Goal: Information Seeking & Learning: Learn about a topic

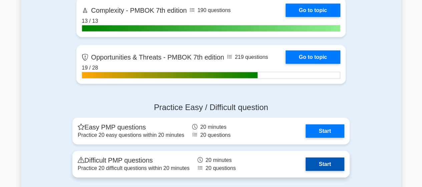
click at [306, 159] on link "Start" at bounding box center [325, 163] width 39 height 13
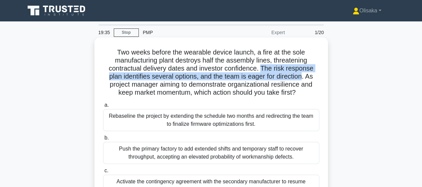
drag, startPoint x: 264, startPoint y: 68, endPoint x: 303, endPoint y: 79, distance: 40.5
click at [303, 79] on h5 "Two weeks before the wearable device launch, a fire at the sole manufacturing p…" at bounding box center [211, 72] width 218 height 49
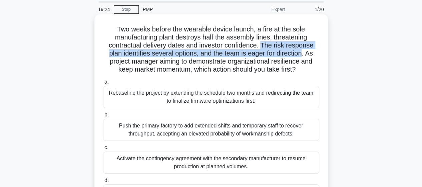
scroll to position [33, 0]
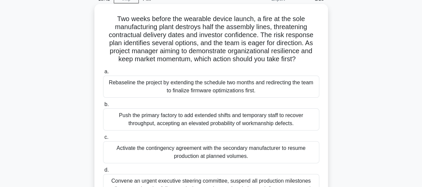
click at [189, 152] on div "Activate the contingency agreement with the secondary manufacturer to resume pr…" at bounding box center [211, 152] width 216 height 22
click at [103, 139] on input "c. Activate the contingency agreement with the secondary manufacturer to resume…" at bounding box center [103, 137] width 0 height 4
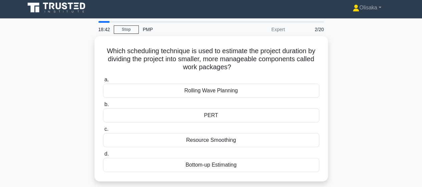
scroll to position [0, 0]
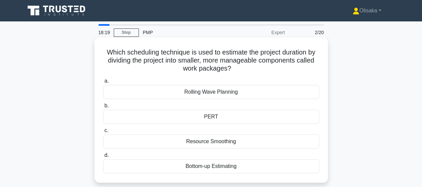
click at [193, 168] on div "Bottom-up Estimating" at bounding box center [211, 166] width 216 height 14
click at [103, 157] on input "d. Bottom-up Estimating" at bounding box center [103, 155] width 0 height 4
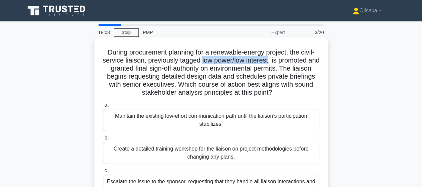
drag, startPoint x: 207, startPoint y: 60, endPoint x: 277, endPoint y: 60, distance: 70.4
click at [277, 60] on h5 "During procurement planning for a renewable-energy project, the civil-service l…" at bounding box center [211, 72] width 218 height 49
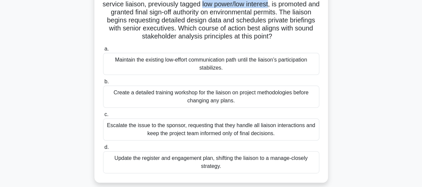
scroll to position [67, 0]
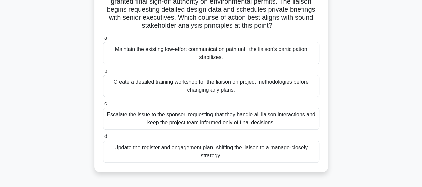
click at [209, 152] on div "Update the register and engagement plan, shifting the liaison to a manage-close…" at bounding box center [211, 151] width 216 height 22
click at [103, 138] on input "d. Update the register and engagement plan, shifting the liaison to a manage-cl…" at bounding box center [103, 136] width 0 height 4
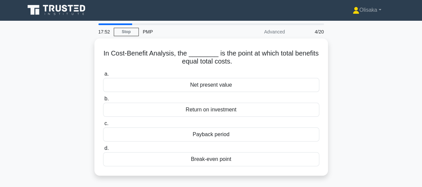
scroll to position [0, 0]
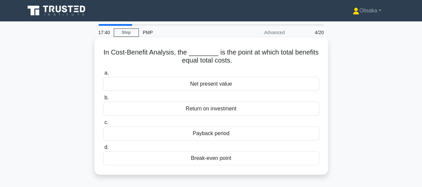
click at [209, 159] on div "Break-even point" at bounding box center [211, 158] width 216 height 14
click at [103, 149] on input "d. Break-even point" at bounding box center [103, 147] width 0 height 4
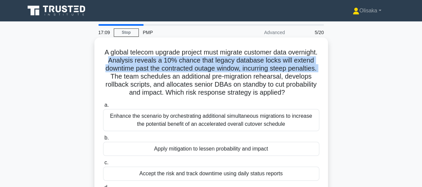
drag, startPoint x: 136, startPoint y: 61, endPoint x: 145, endPoint y: 82, distance: 22.5
click at [139, 77] on h5 "A global telecom upgrade project must migrate customer data overnight. Analysis…" at bounding box center [211, 72] width 218 height 49
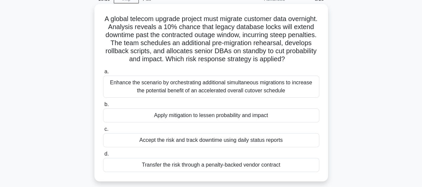
click at [183, 118] on div "Apply mitigation to lessen probability and impact" at bounding box center [211, 115] width 216 height 14
click at [103, 106] on input "b. Apply mitigation to lessen probability and impact" at bounding box center [103, 104] width 0 height 4
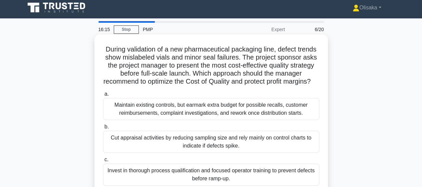
scroll to position [0, 0]
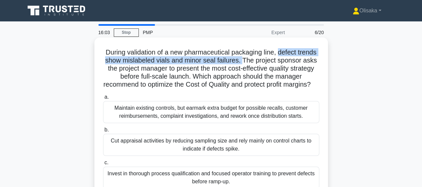
drag, startPoint x: 280, startPoint y: 51, endPoint x: 243, endPoint y: 59, distance: 38.5
click at [243, 59] on h5 "During validation of a new pharmaceutical packaging line, defect trends show mi…" at bounding box center [211, 68] width 218 height 41
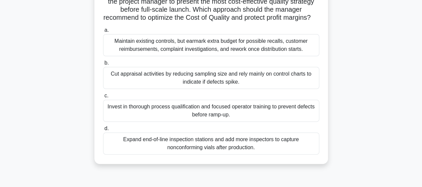
scroll to position [33, 0]
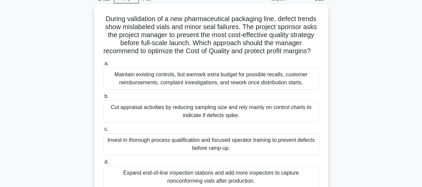
click at [196, 152] on div "Invest in thorough process qualification and focused operator training to preve…" at bounding box center [211, 144] width 216 height 22
click at [103, 131] on input "c. Invest in thorough process qualification and focused operator training to pr…" at bounding box center [103, 129] width 0 height 4
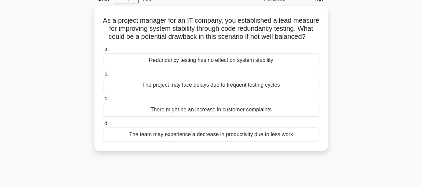
scroll to position [0, 0]
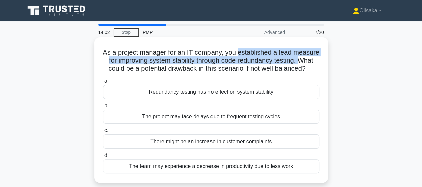
drag, startPoint x: 253, startPoint y: 52, endPoint x: 128, endPoint y: 68, distance: 125.8
click at [128, 68] on h5 "As a project manager for an IT company, you established a lead measure for impr…" at bounding box center [211, 60] width 218 height 25
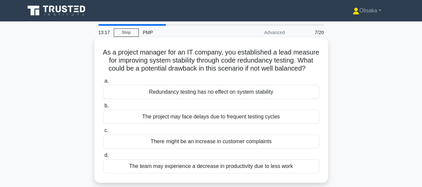
click at [179, 173] on div "The team may experience a decrease in productivity due to less work" at bounding box center [211, 166] width 216 height 14
click at [103, 157] on input "d. The team may experience a decrease in productivity due to less work" at bounding box center [103, 155] width 0 height 4
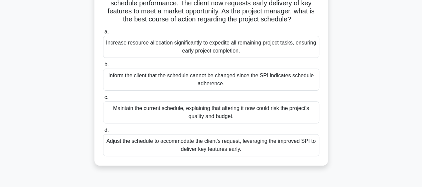
scroll to position [67, 0]
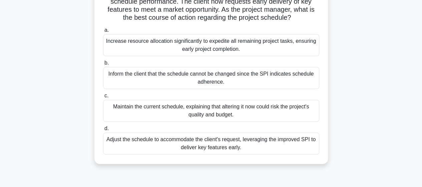
click at [196, 154] on div "Adjust the schedule to accommodate the client's request, leveraging the improve…" at bounding box center [211, 143] width 216 height 22
click at [103, 130] on input "d. Adjust the schedule to accommodate the client's request, leveraging the impr…" at bounding box center [103, 128] width 0 height 4
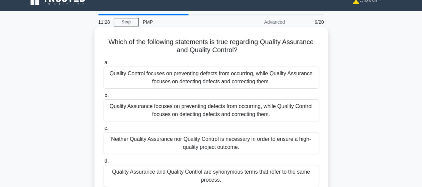
scroll to position [0, 0]
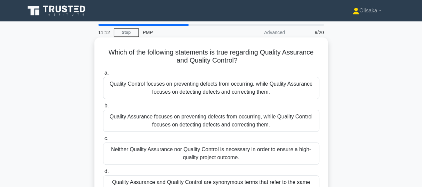
click at [214, 120] on div "Quality Assurance focuses on preventing defects from occurring, while Quality C…" at bounding box center [211, 120] width 216 height 22
click at [103, 108] on input "b. Quality Assurance focuses on preventing defects from occurring, while Qualit…" at bounding box center [103, 105] width 0 height 4
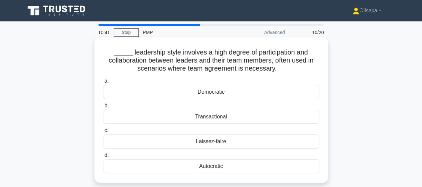
click at [207, 93] on div "Democratic" at bounding box center [211, 92] width 216 height 14
click at [103, 83] on input "a. Democratic" at bounding box center [103, 81] width 0 height 4
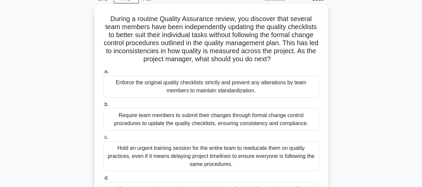
scroll to position [67, 0]
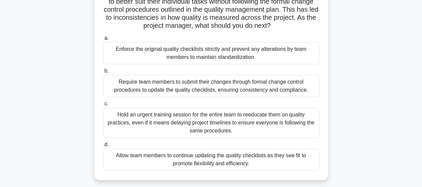
click at [198, 90] on div "Require team members to submit their changes through formal change control proc…" at bounding box center [211, 86] width 216 height 22
click at [103, 73] on input "b. Require team members to submit their changes through formal change control p…" at bounding box center [103, 71] width 0 height 4
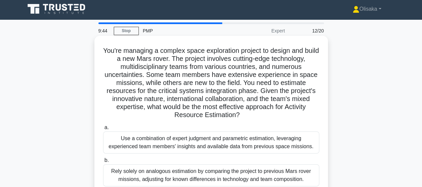
scroll to position [0, 0]
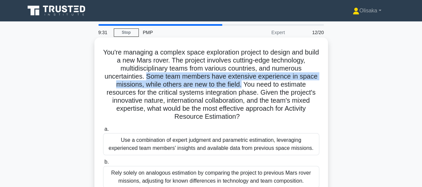
drag, startPoint x: 146, startPoint y: 78, endPoint x: 242, endPoint y: 86, distance: 96.1
click at [242, 86] on h5 "You're managing a complex space exploration project to design and build a new M…" at bounding box center [211, 84] width 218 height 73
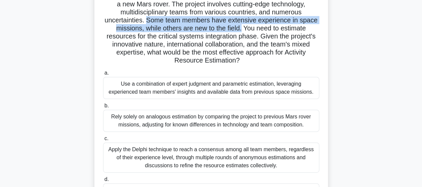
scroll to position [67, 0]
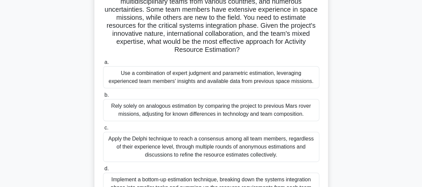
click at [247, 82] on div "Use a combination of expert judgment and parametric estimation, leveraging expe…" at bounding box center [211, 77] width 216 height 22
click at [103, 64] on input "a. Use a combination of expert judgment and parametric estimation, leveraging e…" at bounding box center [103, 62] width 0 height 4
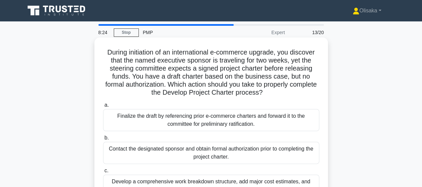
scroll to position [33, 0]
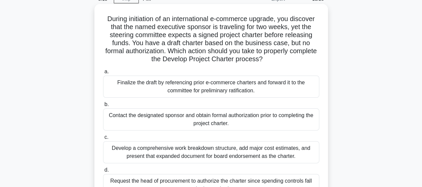
click at [187, 119] on div "Contact the designated sponsor and obtain formal authorization prior to complet…" at bounding box center [211, 119] width 216 height 22
click at [103, 106] on input "b. Contact the designated sponsor and obtain formal authorization prior to comp…" at bounding box center [103, 104] width 0 height 4
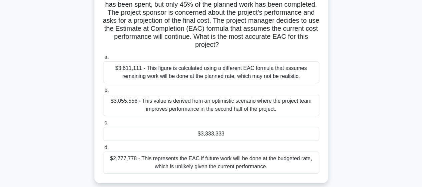
scroll to position [67, 0]
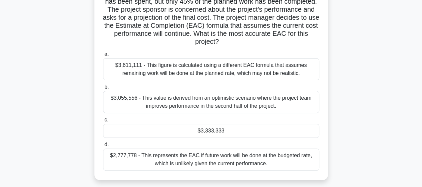
click at [209, 131] on div "$3,333,333" at bounding box center [211, 130] width 216 height 14
click at [103, 122] on input "c. $3,333,333" at bounding box center [103, 119] width 0 height 4
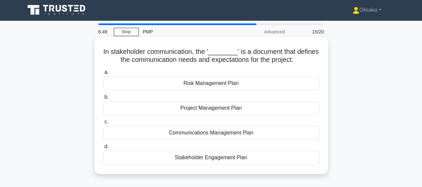
scroll to position [0, 0]
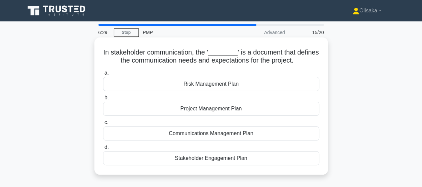
click at [205, 134] on div "Communications Management Plan" at bounding box center [211, 133] width 216 height 14
click at [103, 124] on input "c. Communications Management Plan" at bounding box center [103, 122] width 0 height 4
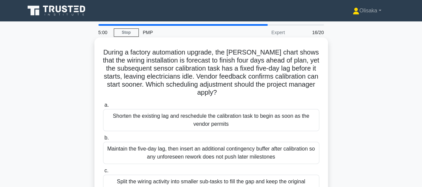
click at [206, 123] on div "Shorten the existing lag and reschedule the calibration task to begin as soon a…" at bounding box center [211, 120] width 216 height 22
click at [103, 107] on input "a. Shorten the existing lag and reschedule the calibration task to begin as soo…" at bounding box center [103, 105] width 0 height 4
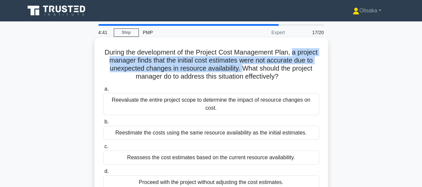
drag, startPoint x: 306, startPoint y: 54, endPoint x: 265, endPoint y: 68, distance: 43.3
click at [265, 68] on h5 "During the development of the Project Cost Management Plan, a project manager f…" at bounding box center [211, 64] width 218 height 33
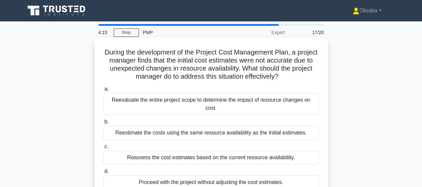
click at [203, 150] on div "Reassess the cost estimates based on the current resource availability." at bounding box center [211, 157] width 216 height 14
click at [103, 148] on input "c. Reassess the cost estimates based on the current resource availability." at bounding box center [103, 146] width 0 height 4
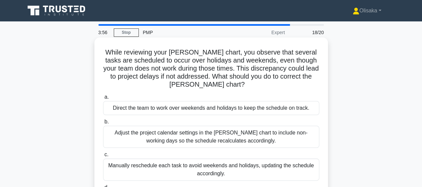
scroll to position [33, 0]
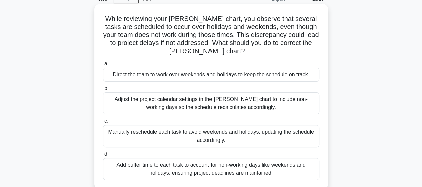
click at [209, 108] on div "Adjust the project calendar settings in the Gantt chart to include non-working …" at bounding box center [211, 103] width 216 height 22
click at [103, 90] on input "b. Adjust the project calendar settings in the Gantt chart to include non-worki…" at bounding box center [103, 88] width 0 height 4
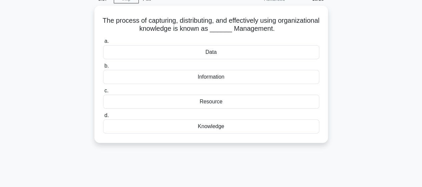
scroll to position [0, 0]
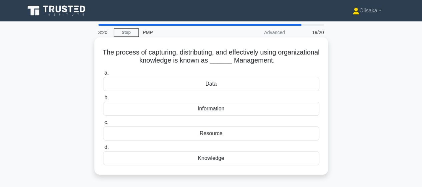
click at [209, 157] on div "Knowledge" at bounding box center [211, 158] width 216 height 14
click at [103, 149] on input "d. Knowledge" at bounding box center [103, 147] width 0 height 4
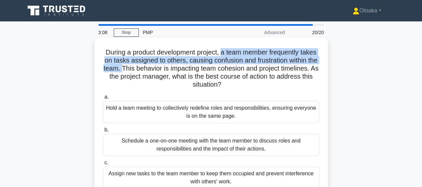
drag, startPoint x: 231, startPoint y: 51, endPoint x: 155, endPoint y: 68, distance: 77.5
click at [155, 68] on h5 "During a product development project, a team member frequently takes on tasks a…" at bounding box center [211, 68] width 218 height 41
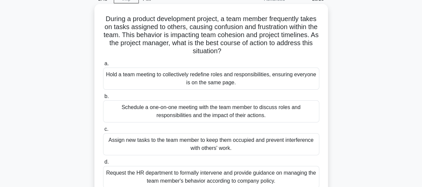
click at [224, 114] on div "Schedule a one-on-one meeting with the team member to discuss roles and respons…" at bounding box center [211, 111] width 216 height 22
click at [103, 98] on input "b. Schedule a one-on-one meeting with the team member to discuss roles and resp…" at bounding box center [103, 96] width 0 height 4
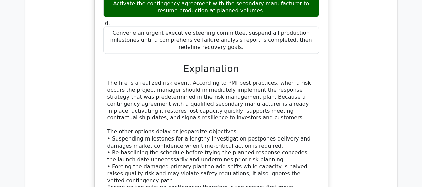
scroll to position [801, 0]
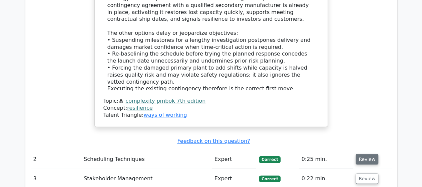
click at [359, 154] on button "Review" at bounding box center [367, 159] width 23 height 10
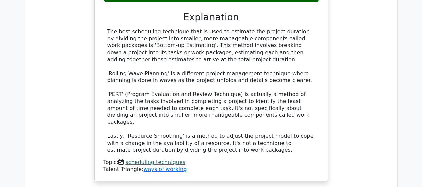
scroll to position [1135, 0]
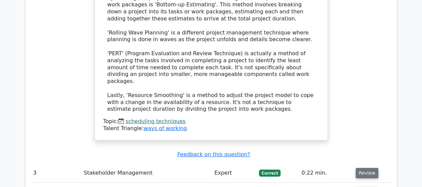
click at [363, 168] on button "Review" at bounding box center [367, 173] width 23 height 10
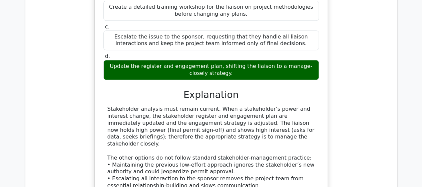
scroll to position [1468, 0]
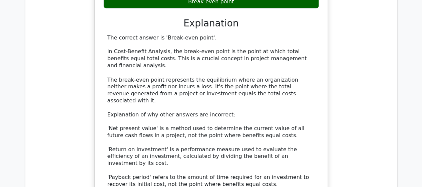
scroll to position [1869, 0]
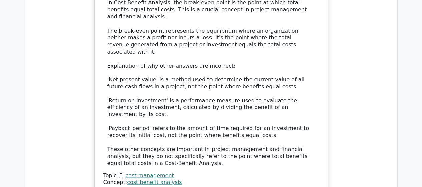
drag, startPoint x: 361, startPoint y: 158, endPoint x: 315, endPoint y: 146, distance: 47.3
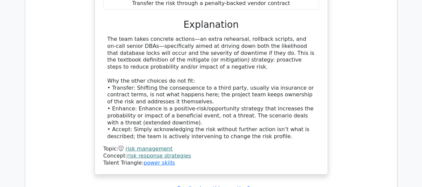
scroll to position [2269, 0]
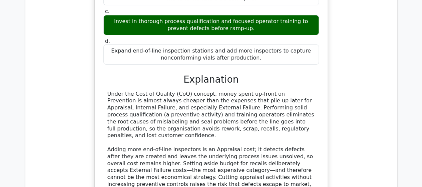
scroll to position [2703, 0]
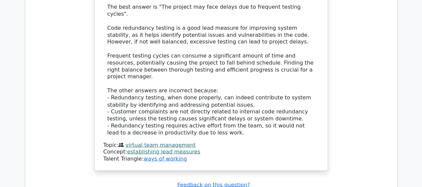
scroll to position [3070, 0]
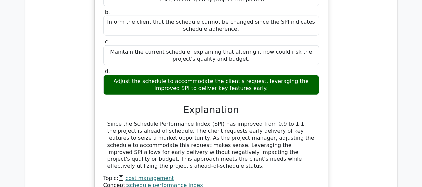
scroll to position [3370, 0]
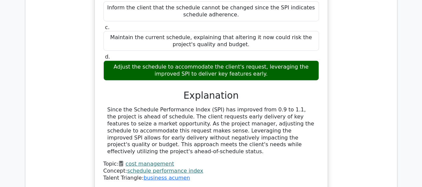
drag, startPoint x: 359, startPoint y: 89, endPoint x: 351, endPoint y: 92, distance: 8.8
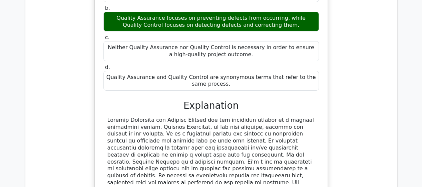
scroll to position [3704, 0]
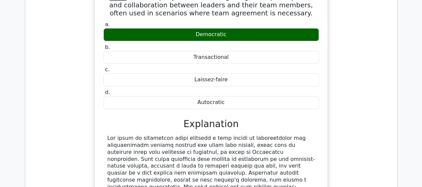
scroll to position [4038, 0]
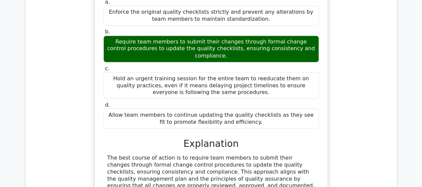
scroll to position [4405, 0]
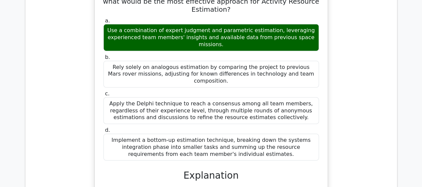
scroll to position [4839, 0]
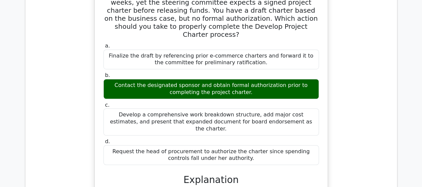
scroll to position [5339, 0]
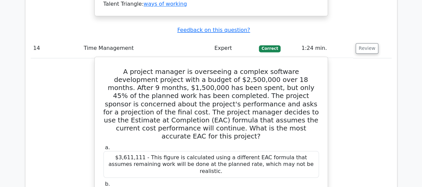
scroll to position [5706, 0]
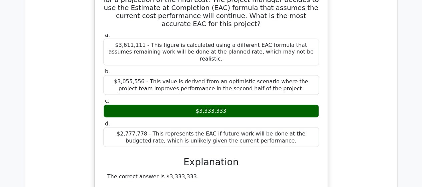
drag, startPoint x: 359, startPoint y: 137, endPoint x: 310, endPoint y: 138, distance: 49.1
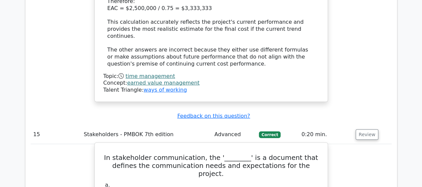
scroll to position [6107, 0]
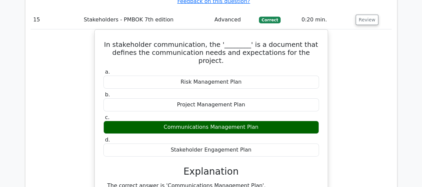
drag, startPoint x: 363, startPoint y: 130, endPoint x: 317, endPoint y: 133, distance: 46.8
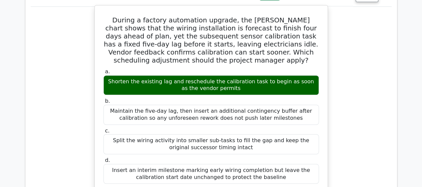
scroll to position [6540, 0]
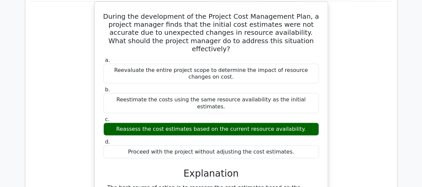
scroll to position [6941, 0]
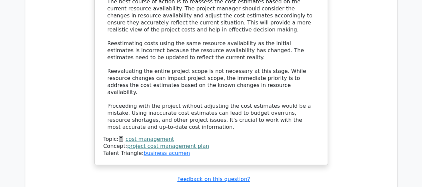
scroll to position [7241, 0]
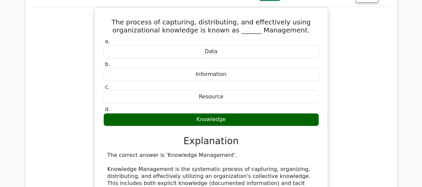
scroll to position [7675, 0]
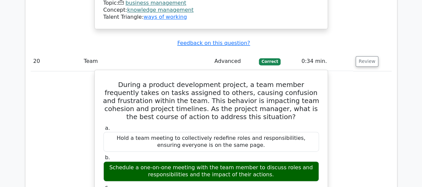
scroll to position [8025, 0]
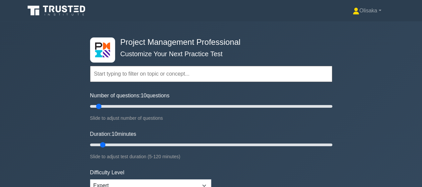
click at [148, 76] on input "text" at bounding box center [211, 74] width 242 height 16
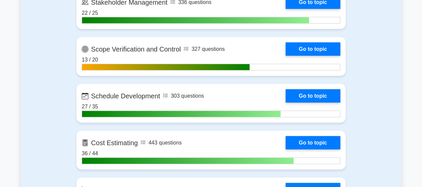
scroll to position [767, 0]
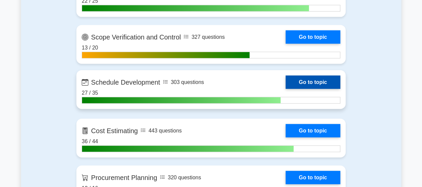
click at [286, 86] on link "Go to topic" at bounding box center [313, 81] width 55 height 13
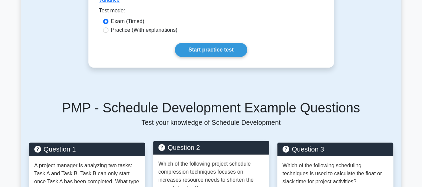
scroll to position [33, 0]
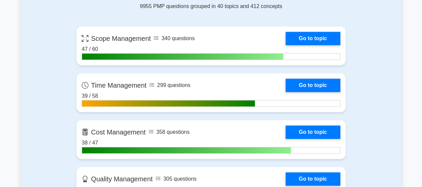
scroll to position [300, 0]
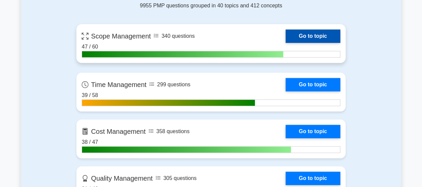
click at [286, 36] on link "Go to topic" at bounding box center [313, 35] width 55 height 13
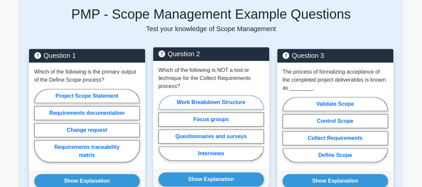
scroll to position [334, 0]
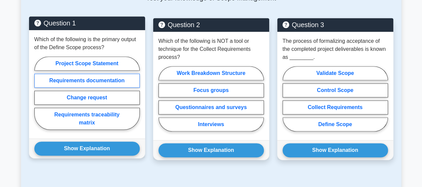
click at [84, 79] on label "Requirements documentation" at bounding box center [86, 80] width 105 height 14
click at [39, 93] on input "Requirements documentation" at bounding box center [36, 95] width 4 height 4
radio input "true"
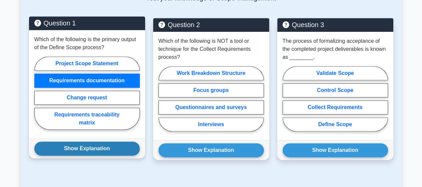
click at [83, 149] on button "Show Explanation" at bounding box center [86, 148] width 105 height 14
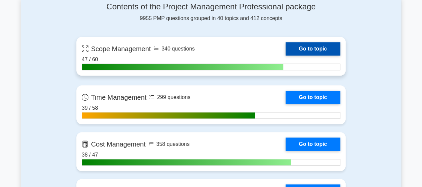
click at [286, 55] on link "Go to topic" at bounding box center [313, 48] width 55 height 13
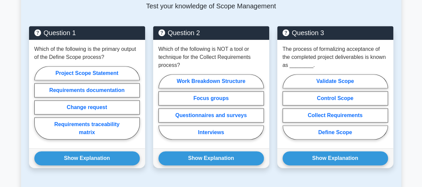
scroll to position [334, 0]
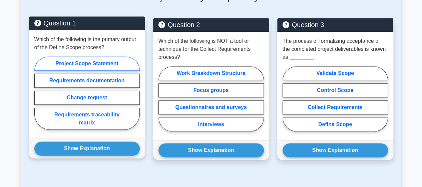
click at [87, 63] on label "Project Scope Statement" at bounding box center [86, 63] width 105 height 14
click at [39, 93] on input "Project Scope Statement" at bounding box center [36, 95] width 4 height 4
radio input "true"
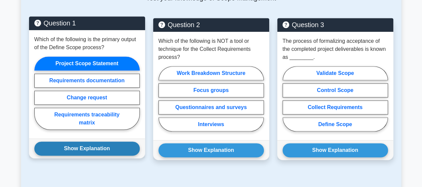
click at [81, 145] on button "Show Explanation" at bounding box center [86, 148] width 105 height 14
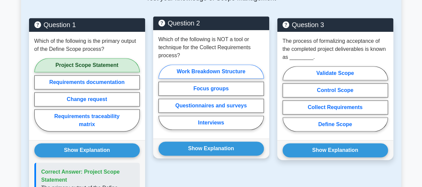
click at [212, 69] on label "Work Breakdown Structure" at bounding box center [211, 71] width 105 height 14
click at [163, 97] on input "Work Breakdown Structure" at bounding box center [161, 99] width 4 height 4
radio input "true"
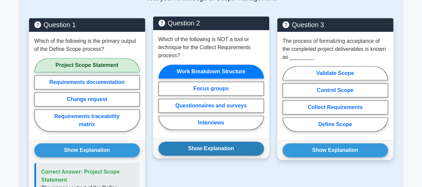
click at [205, 147] on button "Show Explanation" at bounding box center [211, 148] width 105 height 14
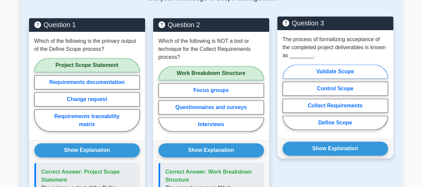
click at [329, 69] on label "Validate Scope" at bounding box center [335, 71] width 105 height 14
click at [287, 97] on input "Validate Scope" at bounding box center [285, 99] width 4 height 4
radio input "true"
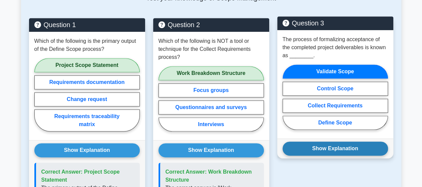
click at [331, 144] on button "Show Explanation" at bounding box center [335, 148] width 105 height 14
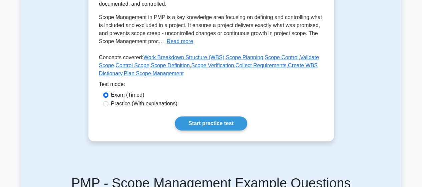
scroll to position [141, 0]
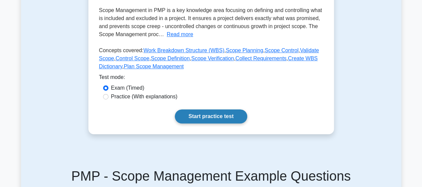
click at [208, 116] on link "Start practice test" at bounding box center [211, 116] width 72 height 14
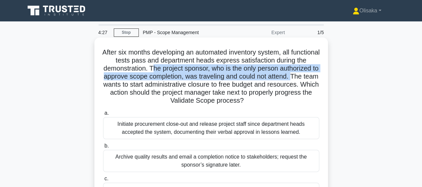
drag, startPoint x: 177, startPoint y: 68, endPoint x: 158, endPoint y: 119, distance: 54.8
click at [130, 85] on h5 "After six months developing an automated inventory system, all functional tests…" at bounding box center [211, 76] width 218 height 57
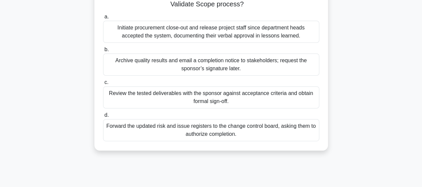
scroll to position [100, 0]
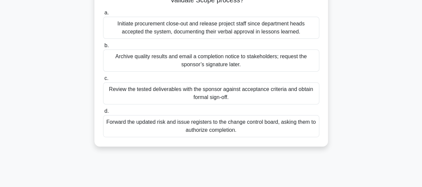
click at [192, 99] on div "Review the tested deliverables with the sponsor against acceptance criteria and…" at bounding box center [211, 93] width 216 height 22
click at [103, 80] on input "c. Review the tested deliverables with the sponsor against acceptance criteria …" at bounding box center [103, 78] width 0 height 4
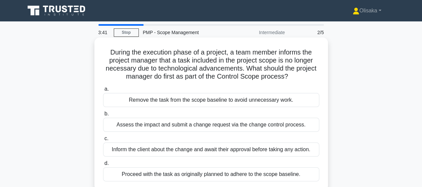
scroll to position [0, 0]
click at [190, 126] on div "Assess the impact and submit a change request via the change control process." at bounding box center [211, 124] width 216 height 14
click at [103, 116] on input "b. Assess the impact and submit a change request via the change control process." at bounding box center [103, 113] width 0 height 4
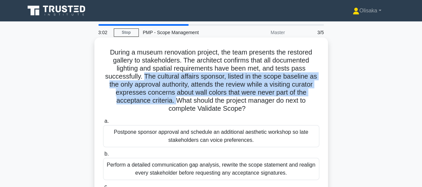
drag, startPoint x: 143, startPoint y: 78, endPoint x: 173, endPoint y: 102, distance: 38.9
click at [173, 102] on h5 "During a museum renovation project, the team presents the restored gallery to s…" at bounding box center [211, 80] width 218 height 65
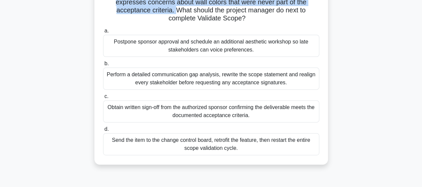
scroll to position [100, 0]
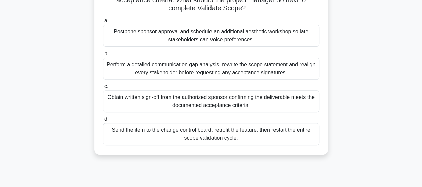
click at [192, 70] on div "Perform a detailed communication gap analysis, rewrite the scope statement and …" at bounding box center [211, 68] width 216 height 22
click at [103, 56] on input "b. Perform a detailed communication gap analysis, rewrite the scope statement a…" at bounding box center [103, 53] width 0 height 4
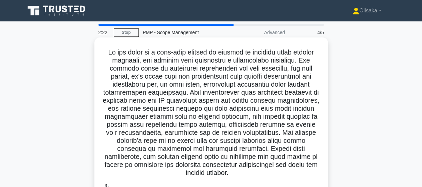
scroll to position [0, 0]
drag, startPoint x: 266, startPoint y: 148, endPoint x: 243, endPoint y: 174, distance: 34.7
click at [243, 174] on h5 ".spinner_0XTQ{transform-origin:center;animation:spinner_y6GP .75s linear infini…" at bounding box center [211, 112] width 218 height 129
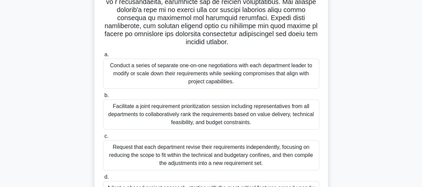
scroll to position [133, 0]
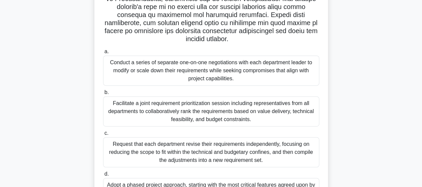
click at [190, 118] on div "Facilitate a joint requirement prioritization session including representatives…" at bounding box center [211, 111] width 216 height 30
click at [103, 94] on input "b. Facilitate a joint requirement prioritization session including representati…" at bounding box center [103, 92] width 0 height 4
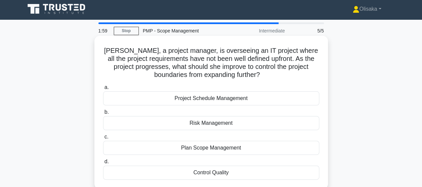
scroll to position [0, 0]
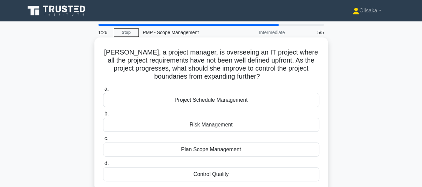
click at [207, 150] on div "Plan Scope Management" at bounding box center [211, 149] width 216 height 14
click at [103, 140] on input "c. Plan Scope Management" at bounding box center [103, 138] width 0 height 4
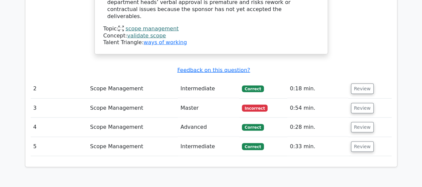
scroll to position [701, 0]
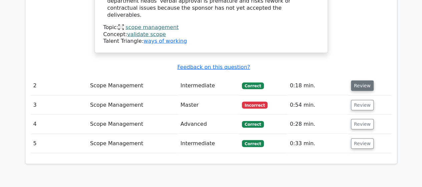
drag, startPoint x: 357, startPoint y: 40, endPoint x: 328, endPoint y: 52, distance: 31.7
click at [357, 80] on button "Review" at bounding box center [362, 85] width 23 height 10
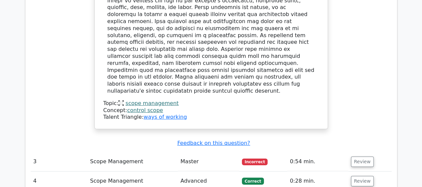
scroll to position [1001, 0]
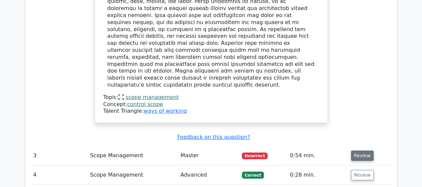
click at [355, 150] on button "Review" at bounding box center [362, 155] width 23 height 10
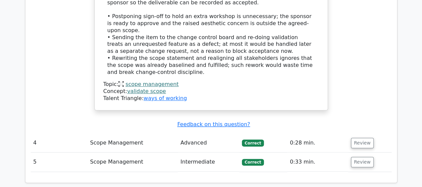
scroll to position [1435, 0]
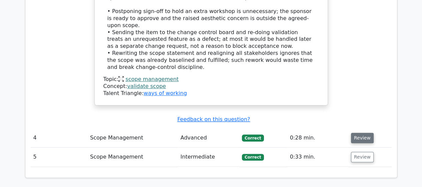
click at [360, 132] on button "Review" at bounding box center [362, 137] width 23 height 10
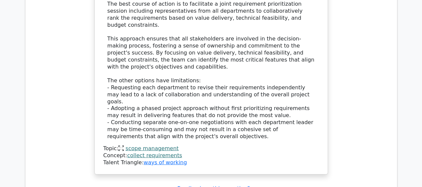
scroll to position [1935, 0]
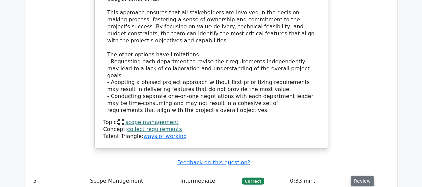
click at [357, 176] on button "Review" at bounding box center [362, 181] width 23 height 10
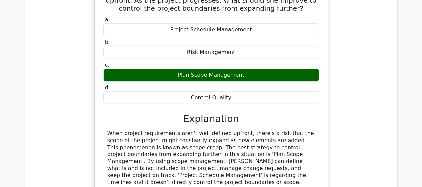
scroll to position [2238, 0]
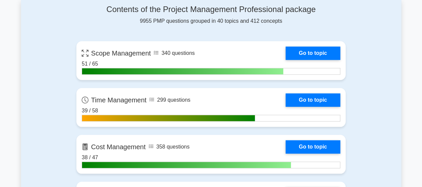
scroll to position [300, 0]
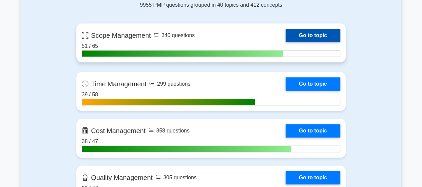
click at [308, 34] on link "Go to topic" at bounding box center [313, 35] width 55 height 13
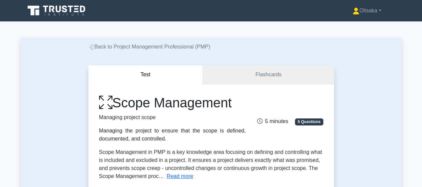
click at [264, 72] on link "Flashcards" at bounding box center [268, 74] width 131 height 19
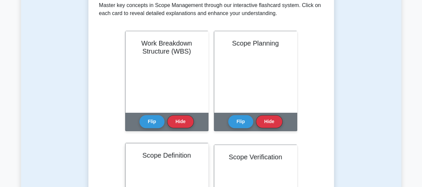
scroll to position [133, 0]
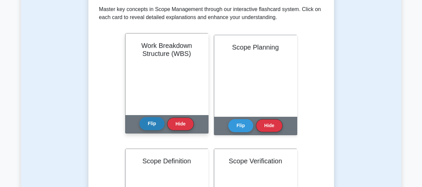
click at [148, 122] on button "Flip" at bounding box center [151, 123] width 25 height 13
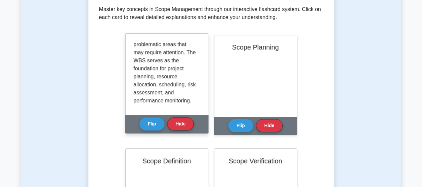
scroll to position [196, 0]
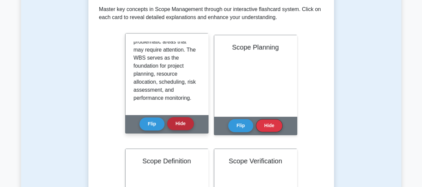
click at [174, 124] on button "Hide" at bounding box center [180, 123] width 27 height 13
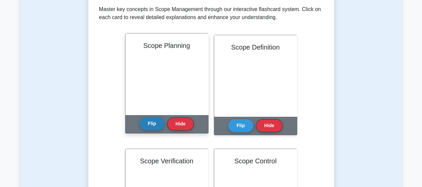
click at [151, 123] on button "Flip" at bounding box center [151, 123] width 25 height 13
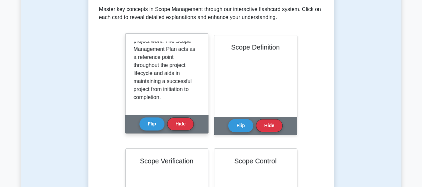
scroll to position [236, 0]
click at [175, 125] on button "Hide" at bounding box center [180, 123] width 27 height 13
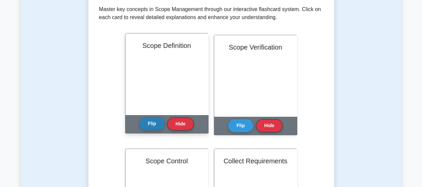
click at [150, 124] on button "Flip" at bounding box center [151, 123] width 25 height 13
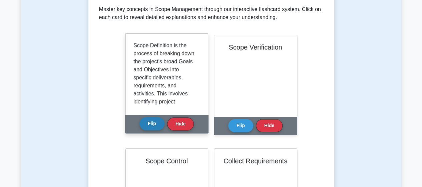
click at [150, 124] on button "Flip" at bounding box center [151, 123] width 25 height 13
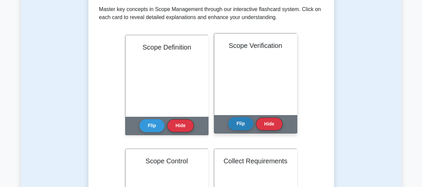
click at [240, 122] on button "Flip" at bounding box center [240, 123] width 25 height 13
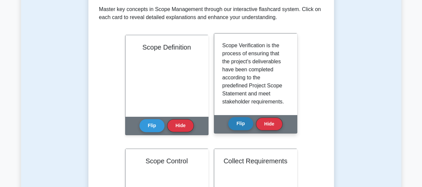
click at [240, 122] on button "Flip" at bounding box center [240, 123] width 25 height 13
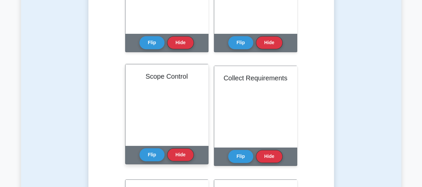
scroll to position [234, 0]
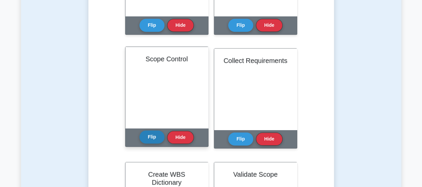
click at [152, 138] on button "Flip" at bounding box center [151, 136] width 25 height 13
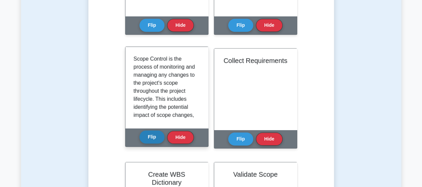
click at [153, 138] on button "Flip" at bounding box center [151, 136] width 25 height 13
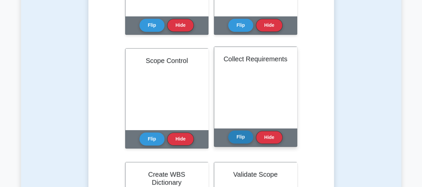
click at [244, 138] on button "Flip" at bounding box center [240, 136] width 25 height 13
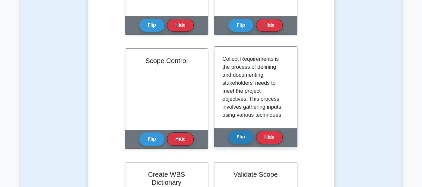
click at [243, 138] on button "Flip" at bounding box center [240, 136] width 25 height 13
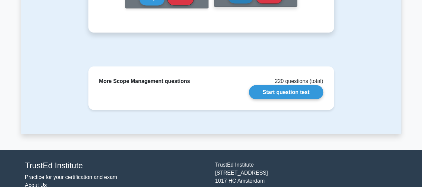
scroll to position [601, 0]
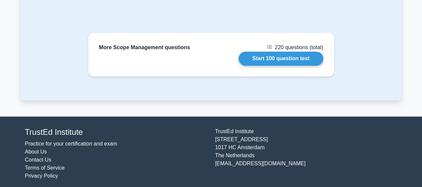
scroll to position [167, 0]
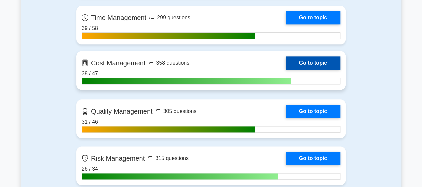
scroll to position [387, 0]
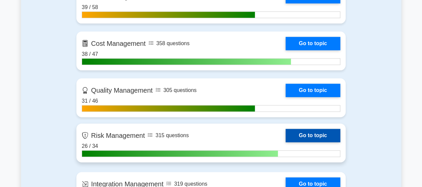
click at [286, 132] on link "Go to topic" at bounding box center [313, 134] width 55 height 13
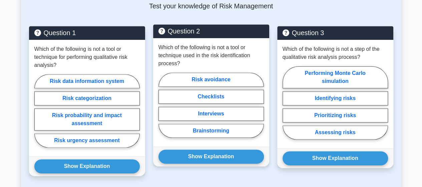
scroll to position [167, 0]
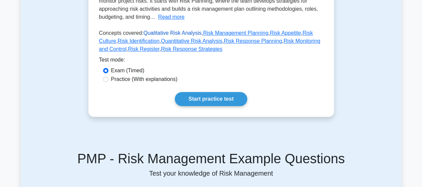
click at [167, 34] on link "Qualitative Risk Analysis" at bounding box center [172, 33] width 58 height 6
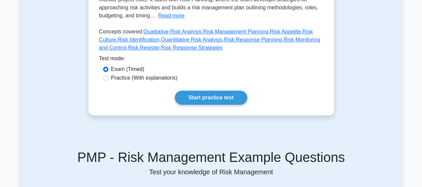
scroll to position [168, 0]
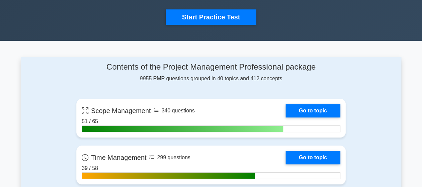
scroll to position [267, 0]
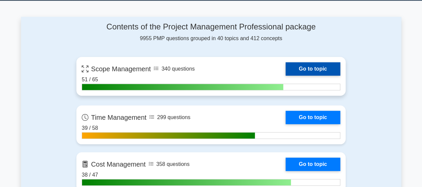
click at [286, 72] on link "Go to topic" at bounding box center [313, 68] width 55 height 13
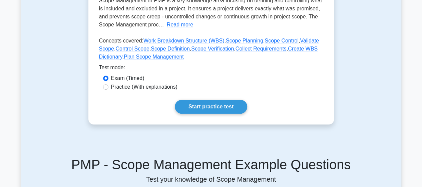
scroll to position [133, 0]
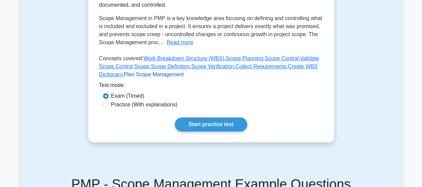
click at [157, 75] on link "Plan Scope Management" at bounding box center [154, 74] width 60 height 6
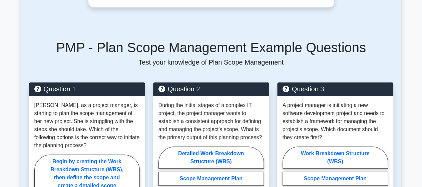
scroll to position [234, 0]
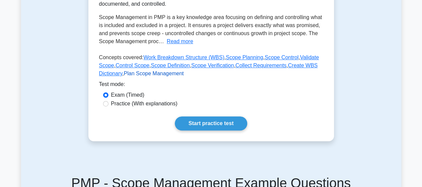
click at [149, 75] on link "Plan Scope Management" at bounding box center [154, 73] width 60 height 6
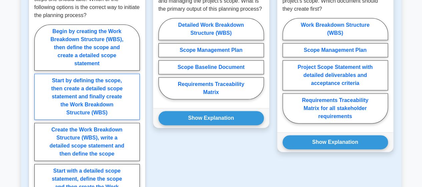
scroll to position [367, 0]
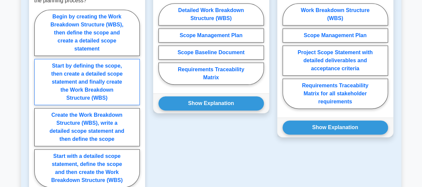
click at [94, 74] on label "Start by defining the scope, then create a detailed scope statement and finally…" at bounding box center [86, 82] width 105 height 46
click at [39, 98] on input "Start by defining the scope, then create a detailed scope statement and finally…" at bounding box center [36, 100] width 4 height 4
radio input "true"
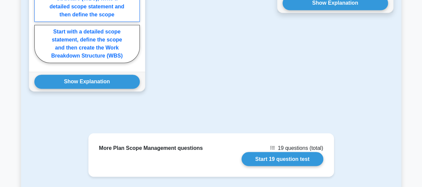
scroll to position [501, 0]
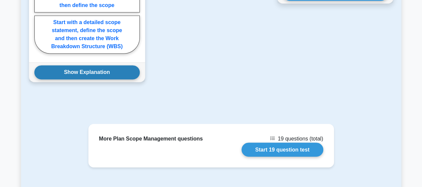
click at [84, 72] on button "Show Explanation" at bounding box center [86, 72] width 105 height 14
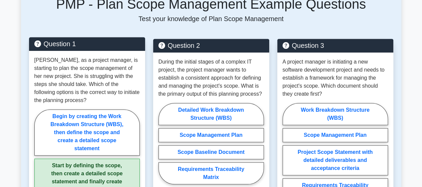
scroll to position [300, 0]
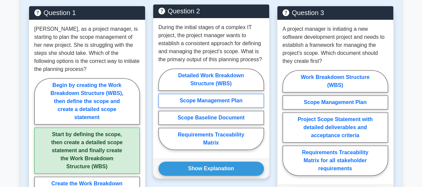
click at [219, 102] on label "Scope Management Plan" at bounding box center [211, 100] width 105 height 14
click at [163, 109] on input "Scope Management Plan" at bounding box center [161, 111] width 4 height 4
radio input "true"
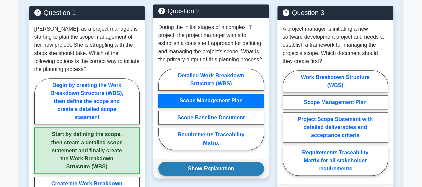
click at [211, 167] on button "Show Explanation" at bounding box center [211, 168] width 105 height 14
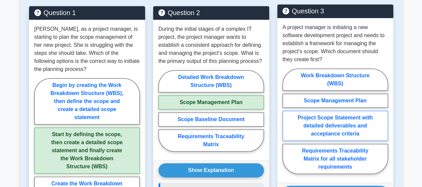
click at [330, 122] on label "Project Scope Statement with detailed deliverables and acceptance criteria" at bounding box center [335, 125] width 105 height 30
click at [287, 122] on input "Project Scope Statement with detailed deliverables and acceptance criteria" at bounding box center [285, 123] width 4 height 4
radio input "true"
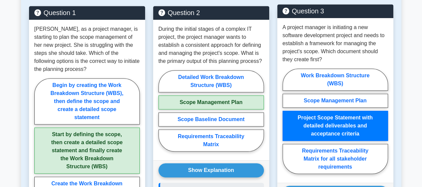
scroll to position [334, 0]
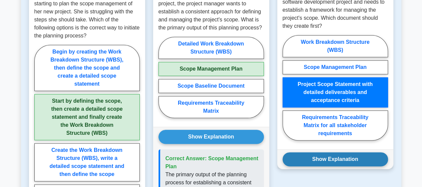
click at [328, 158] on button "Show Explanation" at bounding box center [335, 159] width 105 height 14
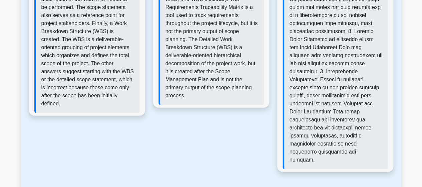
scroll to position [834, 0]
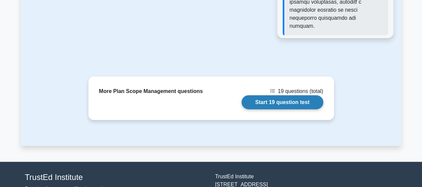
click at [282, 95] on link "Start 19 question test" at bounding box center [283, 102] width 82 height 14
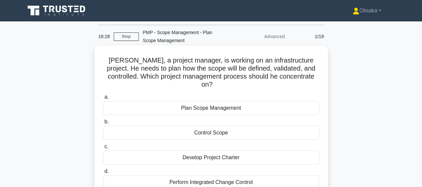
click at [213, 102] on div "Plan Scope Management" at bounding box center [211, 108] width 216 height 14
click at [103, 99] on input "a. Plan Scope Management" at bounding box center [103, 97] width 0 height 4
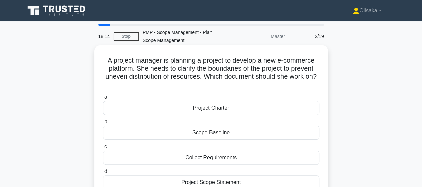
click at [214, 134] on div "Scope Baseline" at bounding box center [211, 132] width 216 height 14
click at [103, 124] on input "b. Scope Baseline" at bounding box center [103, 121] width 0 height 4
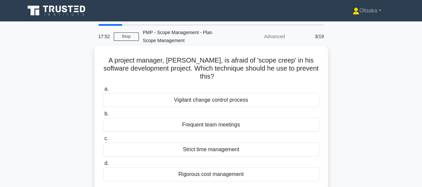
click at [215, 153] on div "Strict time management" at bounding box center [211, 149] width 216 height 14
click at [103, 140] on input "c. Strict time management" at bounding box center [103, 138] width 0 height 4
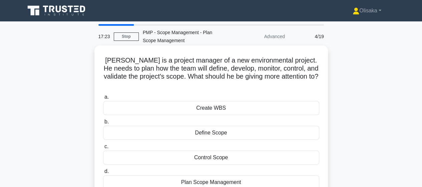
click at [204, 175] on div "Plan Scope Management" at bounding box center [211, 182] width 216 height 14
click at [103, 173] on input "d. Plan Scope Management" at bounding box center [103, 171] width 0 height 4
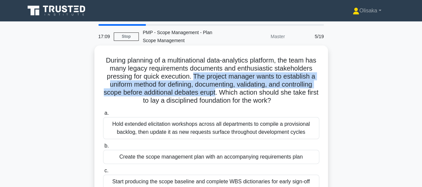
drag, startPoint x: 236, startPoint y: 76, endPoint x: 271, endPoint y: 91, distance: 37.9
click at [271, 91] on h5 "During planning of a multinational data-analytics platform, the team has many l…" at bounding box center [211, 80] width 218 height 49
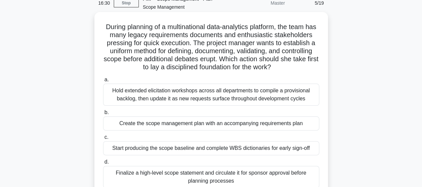
click at [197, 150] on div "Start producing the scope baseline and complete WBS dictionaries for early sign…" at bounding box center [211, 148] width 216 height 14
click at [103, 139] on input "c. Start producing the scope baseline and complete WBS dictionaries for early s…" at bounding box center [103, 137] width 0 height 4
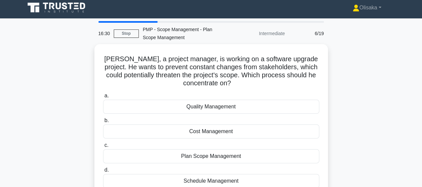
scroll to position [0, 0]
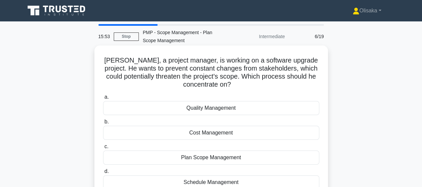
click at [208, 158] on div "Plan Scope Management" at bounding box center [211, 157] width 216 height 14
click at [103, 148] on input "c. Plan Scope Management" at bounding box center [103, 146] width 0 height 4
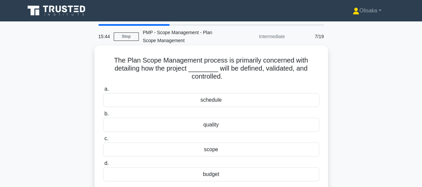
click at [213, 150] on div "scope" at bounding box center [211, 149] width 216 height 14
click at [103, 140] on input "c. scope" at bounding box center [103, 138] width 0 height 4
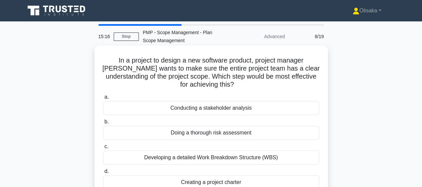
click at [212, 181] on div "Creating a project charter" at bounding box center [211, 182] width 216 height 14
click at [103, 173] on input "d. Creating a project charter" at bounding box center [103, 171] width 0 height 4
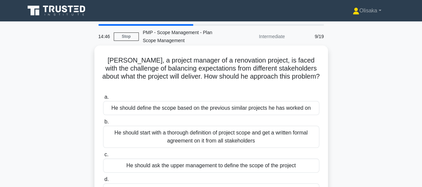
click at [235, 129] on div "He should start with a thorough definition of project scope and get a written f…" at bounding box center [211, 136] width 216 height 22
click at [103, 124] on input "b. He should start with a thorough definition of project scope and get a writte…" at bounding box center [103, 121] width 0 height 4
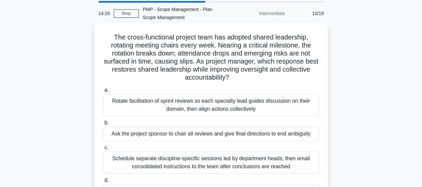
scroll to position [33, 0]
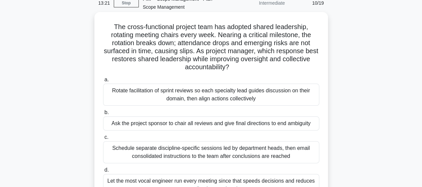
click at [210, 92] on div "Rotate facilitation of sprint reviews so each specialty lead guides discussion …" at bounding box center [211, 94] width 216 height 22
click at [103, 82] on input "a. Rotate facilitation of sprint reviews so each specialty lead guides discussi…" at bounding box center [103, 79] width 0 height 4
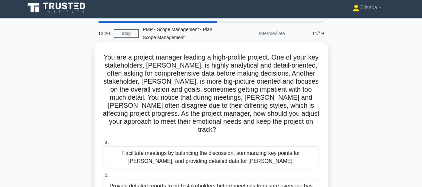
scroll to position [0, 0]
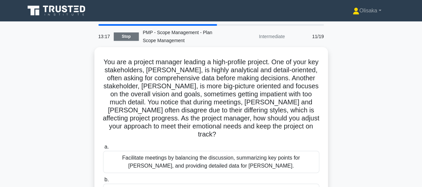
click at [127, 35] on link "Stop" at bounding box center [126, 36] width 25 height 8
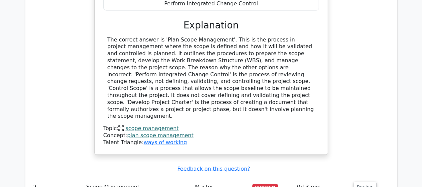
scroll to position [567, 0]
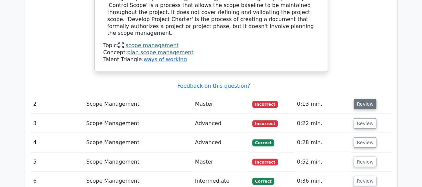
click at [359, 98] on button "Review" at bounding box center [365, 103] width 23 height 10
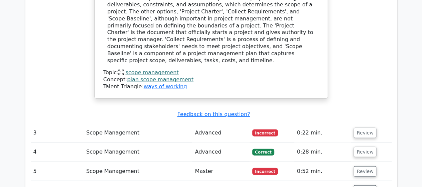
scroll to position [868, 0]
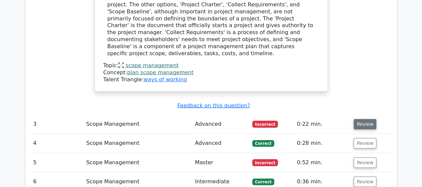
click at [358, 119] on button "Review" at bounding box center [365, 124] width 23 height 10
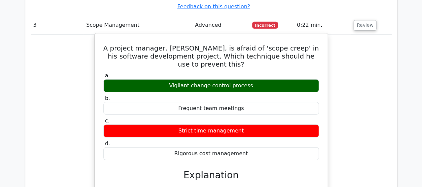
scroll to position [1068, 0]
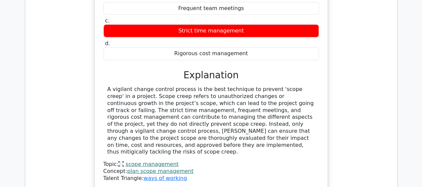
drag, startPoint x: 365, startPoint y: 165, endPoint x: 361, endPoint y: 164, distance: 4.6
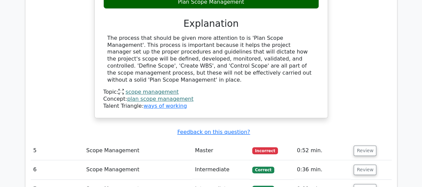
scroll to position [1435, 0]
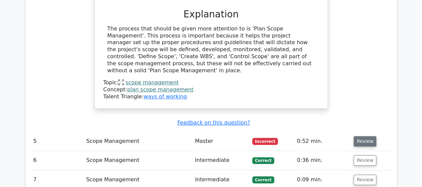
click at [358, 136] on button "Review" at bounding box center [365, 141] width 23 height 10
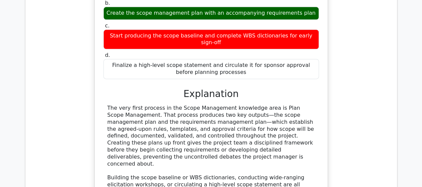
scroll to position [1769, 0]
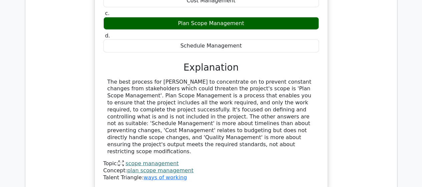
scroll to position [2069, 0]
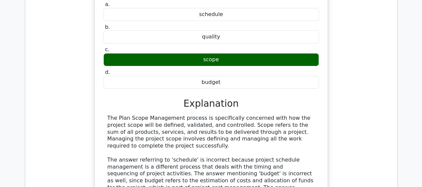
scroll to position [2336, 0]
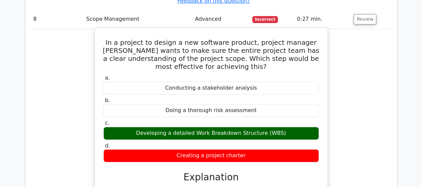
scroll to position [2703, 0]
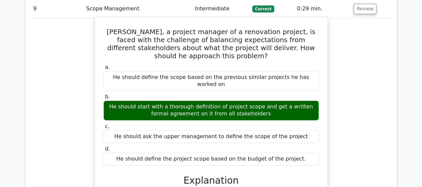
scroll to position [3003, 0]
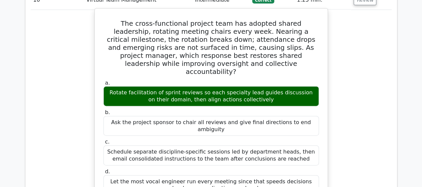
scroll to position [3337, 0]
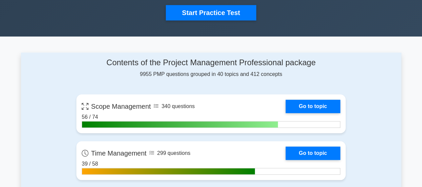
scroll to position [267, 0]
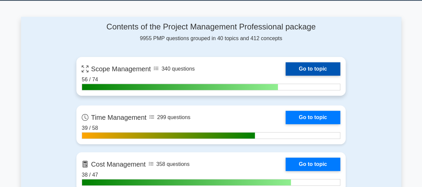
click at [286, 69] on link "Go to topic" at bounding box center [313, 68] width 55 height 13
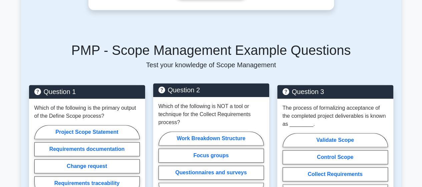
scroll to position [467, 0]
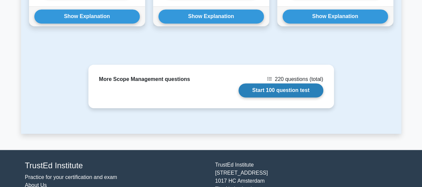
click at [239, 87] on link "Start 100 question test" at bounding box center [281, 90] width 85 height 14
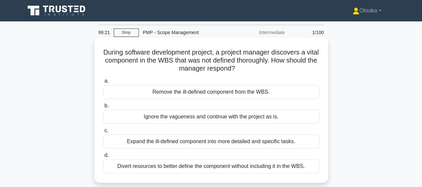
click at [203, 142] on div "Expand the ill-defined component into more detailed and specific tasks." at bounding box center [211, 141] width 216 height 14
click at [103, 132] on input "c. Expand the ill-defined component into more detailed and specific tasks." at bounding box center [103, 130] width 0 height 4
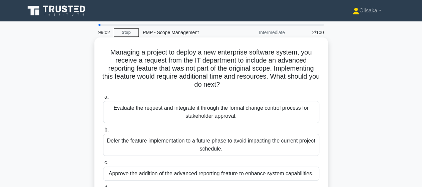
click at [212, 114] on div "Evaluate the request and integrate it through the formal change control process…" at bounding box center [211, 112] width 216 height 22
click at [103, 99] on input "a. Evaluate the request and integrate it through the formal change control proc…" at bounding box center [103, 97] width 0 height 4
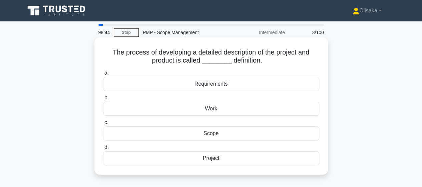
click at [212, 135] on div "Scope" at bounding box center [211, 133] width 216 height 14
click at [103, 124] on input "c. Scope" at bounding box center [103, 122] width 0 height 4
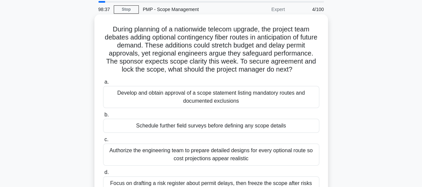
scroll to position [33, 0]
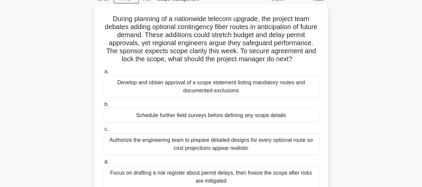
click at [213, 91] on div "Develop and obtain approval of a scope statement listing mandatory routes and d…" at bounding box center [211, 86] width 216 height 22
click at [103, 74] on input "a. Develop and obtain approval of a scope statement listing mandatory routes an…" at bounding box center [103, 71] width 0 height 4
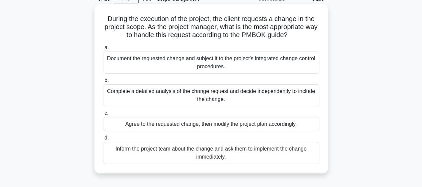
click at [216, 67] on div "Document the requested change and subject it to the project's integrated change…" at bounding box center [211, 62] width 216 height 22
click at [103, 50] on input "a. Document the requested change and subject it to the project's integrated cha…" at bounding box center [103, 47] width 0 height 4
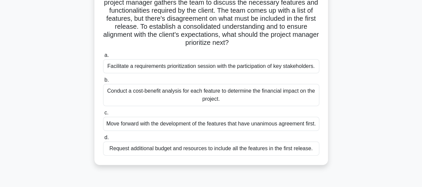
scroll to position [67, 0]
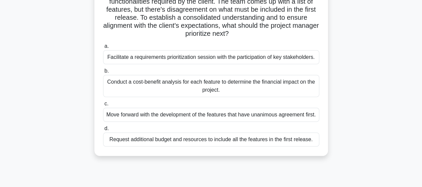
click at [188, 58] on div "Facilitate a requirements prioritization session with the participation of key …" at bounding box center [211, 57] width 216 height 14
click at [103, 48] on input "a. Facilitate a requirements prioritization session with the participation of k…" at bounding box center [103, 46] width 0 height 4
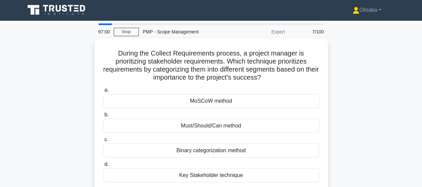
scroll to position [0, 0]
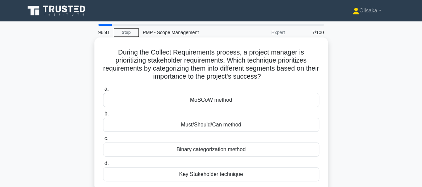
click at [204, 100] on div "MoSCoW method" at bounding box center [211, 100] width 216 height 14
click at [103, 91] on input "a. MoSCoW method" at bounding box center [103, 89] width 0 height 4
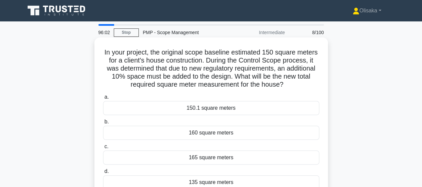
click at [198, 159] on div "165 square meters" at bounding box center [211, 157] width 216 height 14
click at [103, 148] on input "c. 165 square meters" at bounding box center [103, 146] width 0 height 4
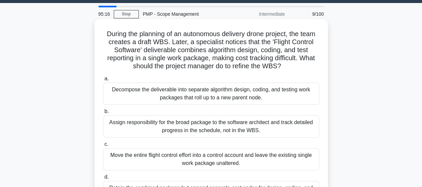
scroll to position [33, 0]
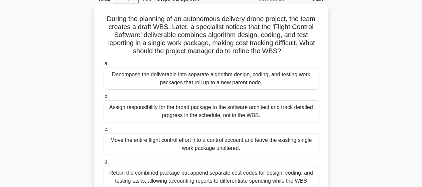
click at [176, 80] on div "Decompose the deliverable into separate algorithm design, coding, and testing w…" at bounding box center [211, 78] width 216 height 22
click at [103, 66] on input "a. Decompose the deliverable into separate algorithm design, coding, and testin…" at bounding box center [103, 63] width 0 height 4
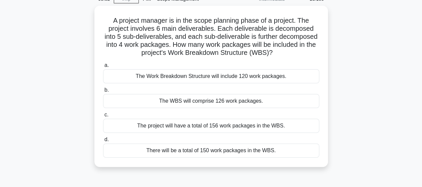
scroll to position [0, 0]
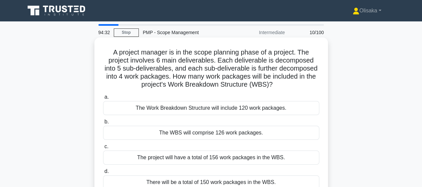
click at [229, 110] on div "The Work Breakdown Structure will include 120 work packages." at bounding box center [211, 108] width 216 height 14
click at [103, 99] on input "a. The Work Breakdown Structure will include 120 work packages." at bounding box center [103, 97] width 0 height 4
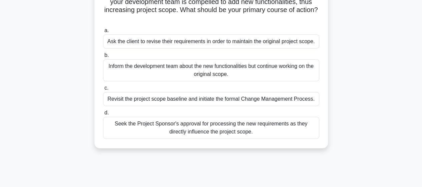
scroll to position [67, 0]
click at [210, 99] on div "Revisit the project scope baseline and initiate the formal Change Management Pr…" at bounding box center [211, 98] width 216 height 14
click at [103, 90] on input "c. Revisit the project scope baseline and initiate the formal Change Management…" at bounding box center [103, 87] width 0 height 4
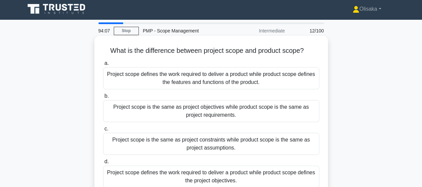
scroll to position [0, 0]
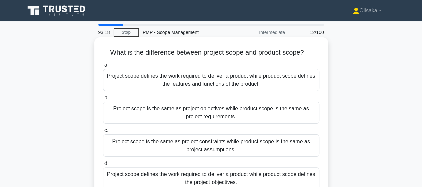
click at [239, 81] on div "Project scope defines the work required to deliver a product while product scop…" at bounding box center [211, 80] width 216 height 22
click at [103, 67] on input "a. Project scope defines the work required to deliver a product while product s…" at bounding box center [103, 65] width 0 height 4
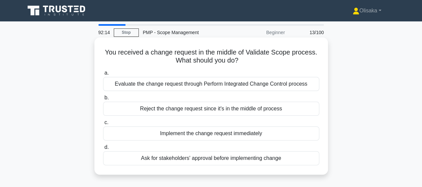
click at [216, 86] on div "Evaluate the change request through Perform Integrated Change Control process" at bounding box center [211, 84] width 216 height 14
click at [103, 75] on input "a. Evaluate the change request through Perform Integrated Change Control process" at bounding box center [103, 73] width 0 height 4
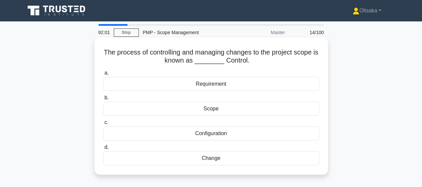
click at [214, 160] on div "Change" at bounding box center [211, 158] width 216 height 14
click at [103, 149] on input "d. Change" at bounding box center [103, 147] width 0 height 4
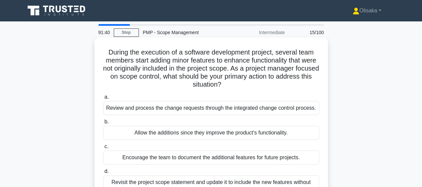
click at [200, 111] on div "Review and process the change requests through the integrated change control pr…" at bounding box center [211, 108] width 216 height 14
click at [103, 99] on input "a. Review and process the change requests through the integrated change control…" at bounding box center [103, 97] width 0 height 4
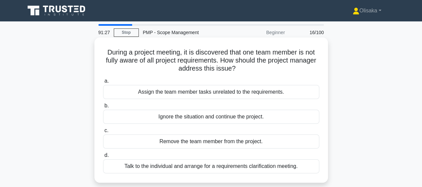
click at [202, 167] on div "Talk to the individual and arrange for a requirements clarification meeting." at bounding box center [211, 166] width 216 height 14
click at [103, 157] on input "d. Talk to the individual and arrange for a requirements clarification meeting." at bounding box center [103, 155] width 0 height 4
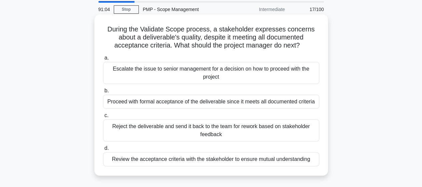
scroll to position [33, 0]
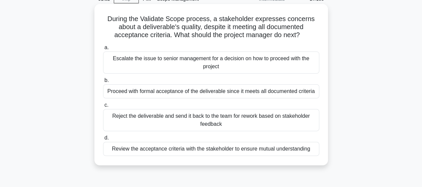
click at [192, 94] on div "Proceed with formal acceptance of the deliverable since it meets all documented…" at bounding box center [211, 91] width 216 height 14
click at [103, 82] on input "b. Proceed with formal acceptance of the deliverable since it meets all documen…" at bounding box center [103, 80] width 0 height 4
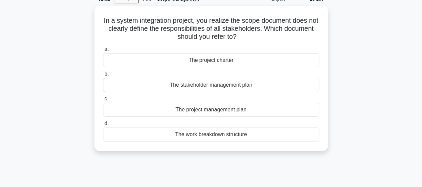
scroll to position [0, 0]
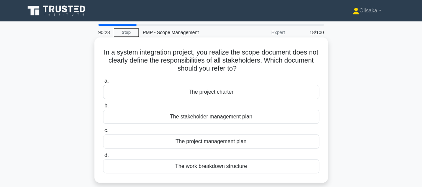
click at [208, 119] on div "The stakeholder management plan" at bounding box center [211, 116] width 216 height 14
click at [103, 108] on input "b. The stakeholder management plan" at bounding box center [103, 105] width 0 height 4
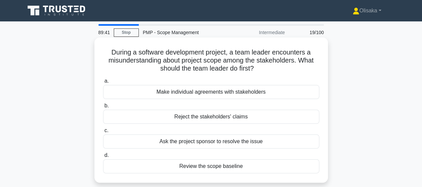
click at [247, 94] on div "Make individual agreements with stakeholders" at bounding box center [211, 92] width 216 height 14
click at [103, 83] on input "a. Make individual agreements with stakeholders" at bounding box center [103, 81] width 0 height 4
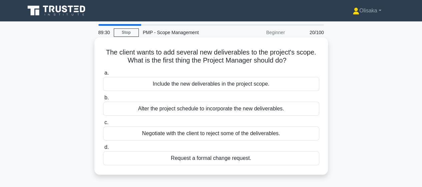
click at [216, 159] on div "Request a formal change request." at bounding box center [211, 158] width 216 height 14
click at [103, 149] on input "d. Request a formal change request." at bounding box center [103, 147] width 0 height 4
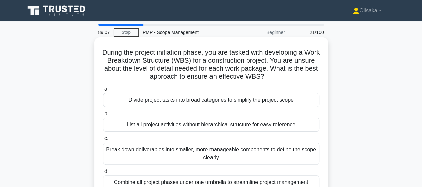
click at [230, 155] on div "Break down deliverables into smaller, more manageable components to define the …" at bounding box center [211, 153] width 216 height 22
click at [103, 140] on input "c. Break down deliverables into smaller, more manageable components to define t…" at bounding box center [103, 138] width 0 height 4
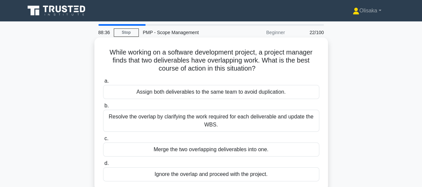
click at [237, 121] on div "Resolve the overlap by clarifying the work required for each deliverable and up…" at bounding box center [211, 120] width 216 height 22
click at [103, 108] on input "b. Resolve the overlap by clarifying the work required for each deliverable and…" at bounding box center [103, 105] width 0 height 4
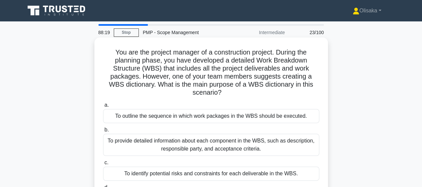
click at [237, 147] on div "To provide detailed information about each component in the WBS, such as descri…" at bounding box center [211, 144] width 216 height 22
click at [103, 132] on input "b. To provide detailed information about each component in the WBS, such as des…" at bounding box center [103, 129] width 0 height 4
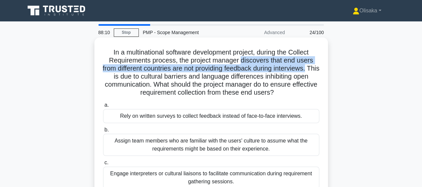
drag, startPoint x: 242, startPoint y: 60, endPoint x: 315, endPoint y: 70, distance: 73.8
click at [320, 68] on div "In a multinational software development project, during the Collect Requirement…" at bounding box center [211, 134] width 228 height 188
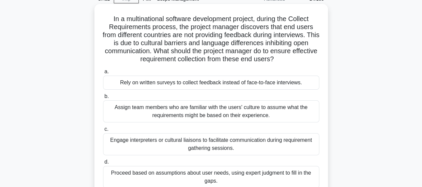
click at [212, 147] on div "Engage interpreters or cultural liaisons to facilitate communication during req…" at bounding box center [211, 144] width 216 height 22
click at [103, 131] on input "c. Engage interpreters or cultural liaisons to facilitate communication during …" at bounding box center [103, 129] width 0 height 4
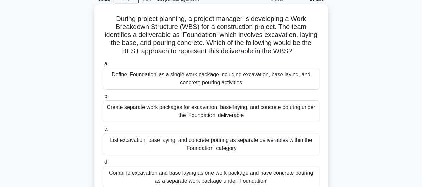
click at [237, 113] on div "Create separate work packages for excavation, base laying, and concrete pouring…" at bounding box center [211, 111] width 216 height 22
click at [103, 98] on input "b. Create separate work packages for excavation, base laying, and concrete pour…" at bounding box center [103, 96] width 0 height 4
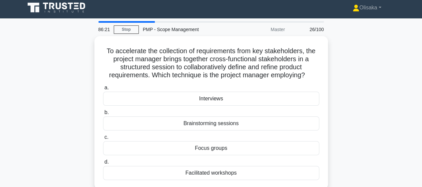
scroll to position [0, 0]
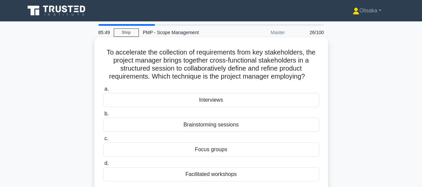
click at [215, 173] on div "Facilitated workshops" at bounding box center [211, 174] width 216 height 14
click at [103, 165] on input "d. Facilitated workshops" at bounding box center [103, 163] width 0 height 4
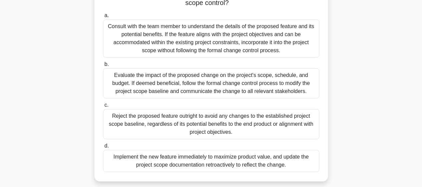
scroll to position [100, 0]
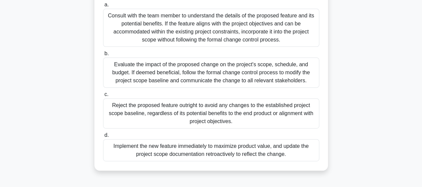
click at [216, 77] on div "Evaluate the impact of the proposed change on the project's scope, schedule, an…" at bounding box center [211, 72] width 216 height 30
click at [103, 56] on input "b. Evaluate the impact of the proposed change on the project's scope, schedule,…" at bounding box center [103, 53] width 0 height 4
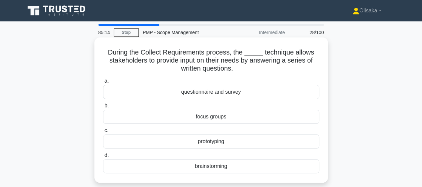
scroll to position [0, 0]
click at [223, 95] on div "questionnaire and survey" at bounding box center [211, 92] width 216 height 14
click at [103, 83] on input "a. questionnaire and survey" at bounding box center [103, 81] width 0 height 4
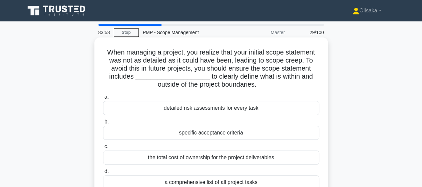
click at [215, 132] on div "specific acceptance criteria" at bounding box center [211, 132] width 216 height 14
click at [103, 124] on input "b. specific acceptance criteria" at bounding box center [103, 121] width 0 height 4
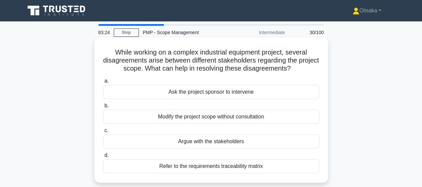
click at [208, 166] on div "Refer to the requirements traceability matrix" at bounding box center [211, 166] width 216 height 14
click at [103, 157] on input "d. Refer to the requirements traceability matrix" at bounding box center [103, 155] width 0 height 4
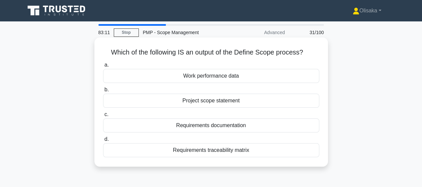
click at [212, 101] on div "Project scope statement" at bounding box center [211, 100] width 216 height 14
click at [103, 92] on input "b. Project scope statement" at bounding box center [103, 89] width 0 height 4
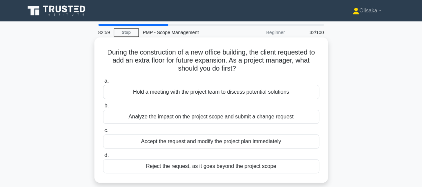
click at [211, 119] on div "Analyze the impact on the project scope and submit a change request" at bounding box center [211, 116] width 216 height 14
click at [103, 108] on input "b. Analyze the impact on the project scope and submit a change request" at bounding box center [103, 105] width 0 height 4
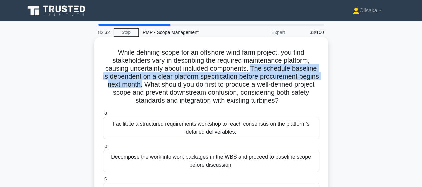
drag, startPoint x: 253, startPoint y: 68, endPoint x: 162, endPoint y: 84, distance: 92.1
click at [162, 84] on h5 "While defining scope for an offshore wind farm project, you find stakeholders v…" at bounding box center [211, 76] width 218 height 57
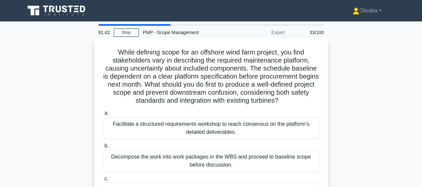
click at [205, 155] on div "Decompose the work into work packages in the WBS and proceed to baseline scope …" at bounding box center [211, 160] width 216 height 22
click at [103, 148] on input "b. Decompose the work into work packages in the WBS and proceed to baseline sco…" at bounding box center [103, 145] width 0 height 4
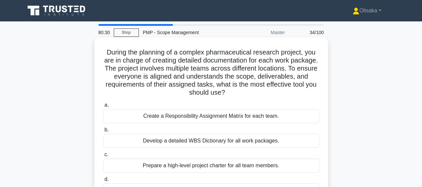
scroll to position [33, 0]
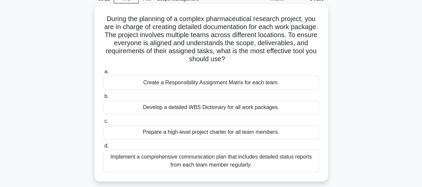
click at [197, 84] on div "Create a Responsibility Assignment Matrix for each team." at bounding box center [211, 82] width 216 height 14
click at [103, 74] on input "a. Create a Responsibility Assignment Matrix for each team." at bounding box center [103, 71] width 0 height 4
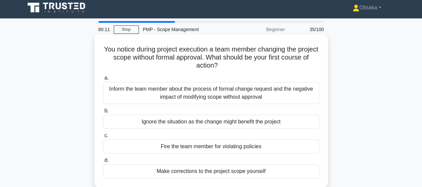
scroll to position [0, 0]
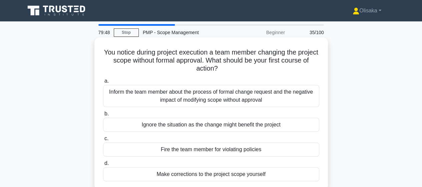
click at [250, 98] on div "Inform the team member about the process of formal change request and the negat…" at bounding box center [211, 96] width 216 height 22
click at [103, 83] on input "a. Inform the team member about the process of formal change request and the ne…" at bounding box center [103, 81] width 0 height 4
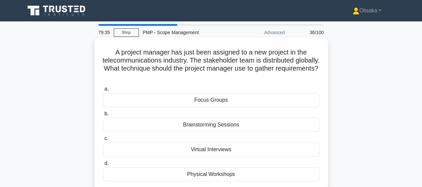
click at [219, 150] on div "Virtual Interviews" at bounding box center [211, 149] width 216 height 14
click at [103, 140] on input "c. Virtual Interviews" at bounding box center [103, 138] width 0 height 4
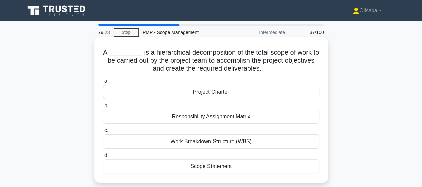
click at [214, 142] on div "Work Breakdown Structure (WBS)" at bounding box center [211, 141] width 216 height 14
click at [103, 132] on input "c. Work Breakdown Structure (WBS)" at bounding box center [103, 130] width 0 height 4
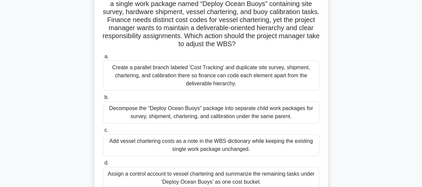
scroll to position [67, 0]
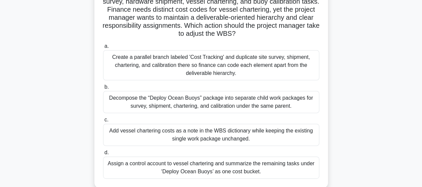
click at [198, 104] on div "Decompose the “Deploy Ocean Buoys” package into separate child work packages fo…" at bounding box center [211, 102] width 216 height 22
click at [103, 89] on input "b. Decompose the “Deploy Ocean Buoys” package into separate child work packages…" at bounding box center [103, 87] width 0 height 4
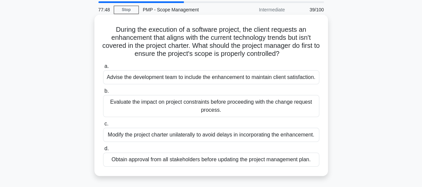
scroll to position [33, 0]
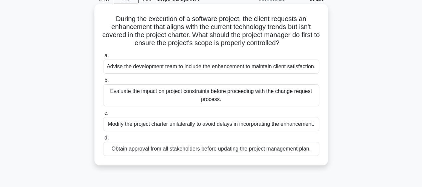
click at [223, 96] on div "Evaluate the impact on project constraints before proceeding with the change re…" at bounding box center [211, 95] width 216 height 22
click at [103, 82] on input "b. Evaluate the impact on project constraints before proceeding with the change…" at bounding box center [103, 80] width 0 height 4
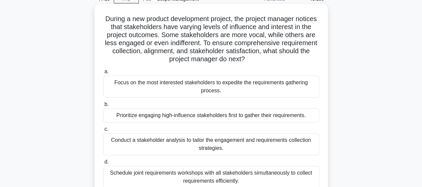
click at [216, 143] on div "Conduct a stakeholder analysis to tailor the engagement and requirements collec…" at bounding box center [211, 144] width 216 height 22
click at [103, 131] on input "c. Conduct a stakeholder analysis to tailor the engagement and requirements col…" at bounding box center [103, 129] width 0 height 4
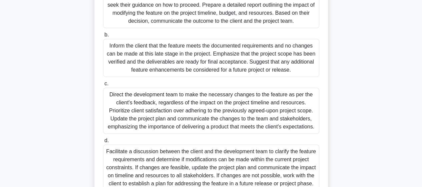
scroll to position [200, 0]
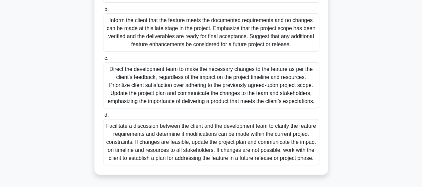
click at [174, 138] on div "Facilitate a discussion between the client and the development team to clarify …" at bounding box center [211, 142] width 216 height 46
click at [103, 117] on input "d. Facilitate a discussion between the client and the development team to clari…" at bounding box center [103, 115] width 0 height 4
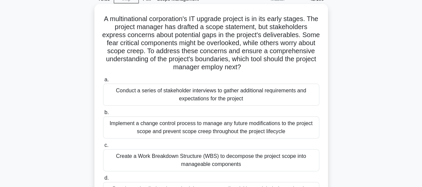
scroll to position [67, 0]
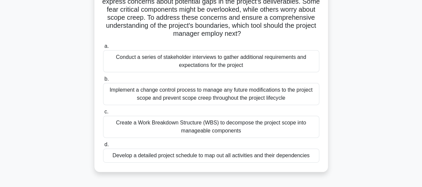
click at [182, 100] on div "Implement a change control process to manage any future modifications to the pr…" at bounding box center [211, 94] width 216 height 22
click at [103, 81] on input "b. Implement a change control process to manage any future modifications to the…" at bounding box center [103, 79] width 0 height 4
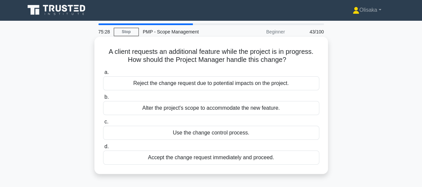
scroll to position [0, 0]
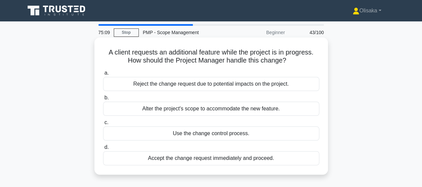
click at [200, 134] on div "Use the change control process." at bounding box center [211, 133] width 216 height 14
click at [103, 124] on input "c. Use the change control process." at bounding box center [103, 122] width 0 height 4
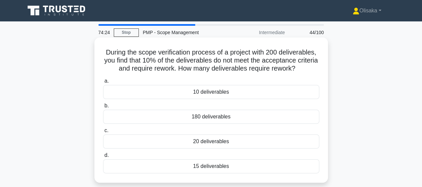
click at [205, 141] on div "20 deliverables" at bounding box center [211, 141] width 216 height 14
click at [103, 132] on input "c. 20 deliverables" at bounding box center [103, 130] width 0 height 4
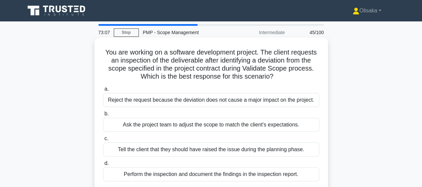
click at [193, 175] on div "Perform the inspection and document the findings in the inspection report." at bounding box center [211, 174] width 216 height 14
click at [103, 165] on input "d. Perform the inspection and document the findings in the inspection report." at bounding box center [103, 163] width 0 height 4
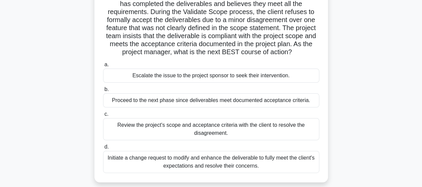
scroll to position [67, 0]
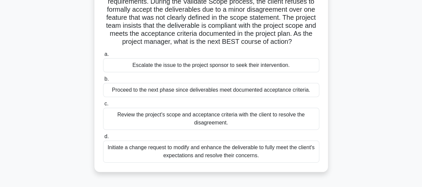
click at [165, 153] on div "Initiate a change request to modify and enhance the deliverable to fully meet t…" at bounding box center [211, 151] width 216 height 22
click at [103, 138] on input "d. Initiate a change request to modify and enhance the deliverable to fully mee…" at bounding box center [103, 136] width 0 height 4
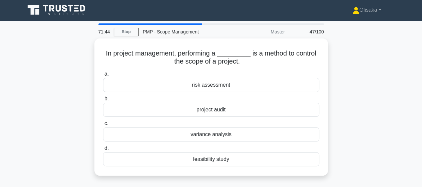
scroll to position [0, 0]
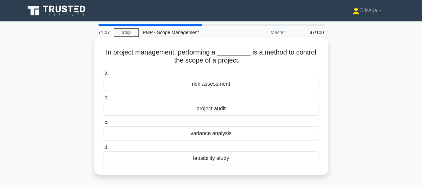
click at [215, 113] on div "project audit" at bounding box center [211, 108] width 216 height 14
click at [103, 100] on input "b. project audit" at bounding box center [103, 97] width 0 height 4
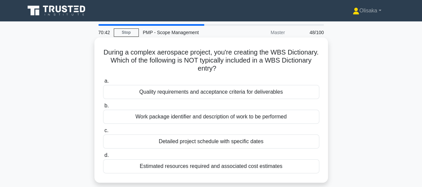
click at [224, 141] on div "Detailed project schedule with specific dates" at bounding box center [211, 141] width 216 height 14
click at [103, 132] on input "c. Detailed project schedule with specific dates" at bounding box center [103, 130] width 0 height 4
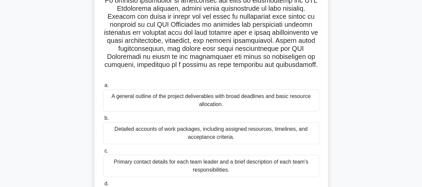
scroll to position [167, 0]
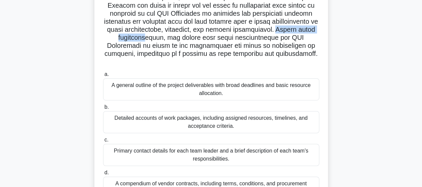
drag, startPoint x: 155, startPoint y: 37, endPoint x: 224, endPoint y: 38, distance: 69.4
drag, startPoint x: 154, startPoint y: 37, endPoint x: 227, endPoint y: 62, distance: 76.4
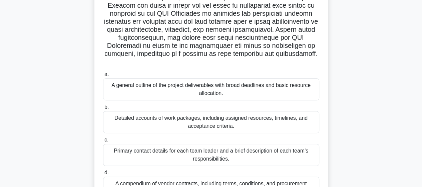
click at [212, 123] on div "Detailed accounts of work packages, including assigned resources, timelines, an…" at bounding box center [211, 122] width 216 height 22
click at [103, 109] on input "b. Detailed accounts of work packages, including assigned resources, timelines,…" at bounding box center [103, 107] width 0 height 4
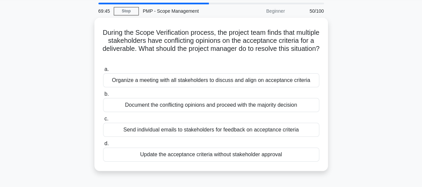
scroll to position [0, 0]
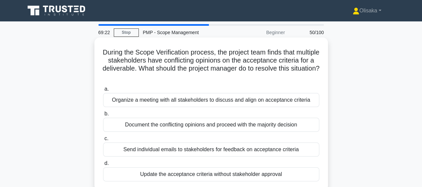
click at [212, 103] on div "Organize a meeting with all stakeholders to discuss and align on acceptance cri…" at bounding box center [211, 100] width 216 height 14
click at [103, 91] on input "a. Organize a meeting with all stakeholders to discuss and align on acceptance …" at bounding box center [103, 89] width 0 height 4
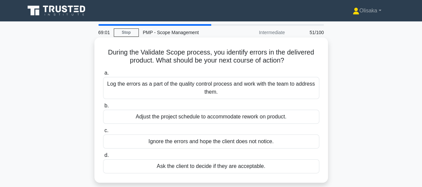
click at [225, 92] on div "Log the errors as a part of the quality control process and work with the team …" at bounding box center [211, 88] width 216 height 22
click at [103, 75] on input "a. Log the errors as a part of the quality control process and work with the te…" at bounding box center [103, 73] width 0 height 4
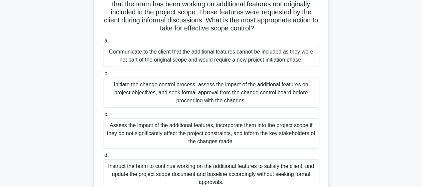
scroll to position [67, 0]
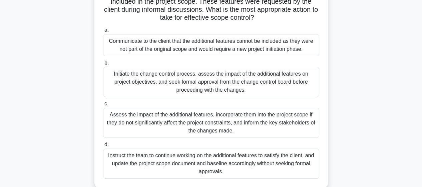
click at [219, 81] on div "Initiate the change control process, assess the impact of the additional featur…" at bounding box center [211, 82] width 216 height 30
click at [103, 65] on input "b. Initiate the change control process, assess the impact of the additional fea…" at bounding box center [103, 63] width 0 height 4
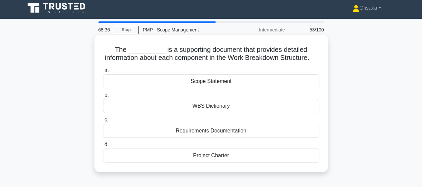
scroll to position [0, 0]
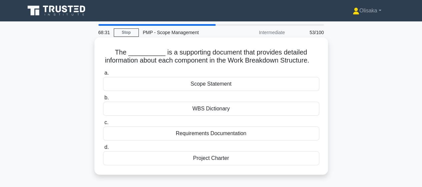
click at [216, 115] on div "WBS Dictionary" at bounding box center [211, 108] width 216 height 14
click at [103, 100] on input "b. WBS Dictionary" at bounding box center [103, 97] width 0 height 4
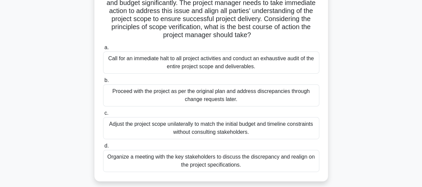
scroll to position [100, 0]
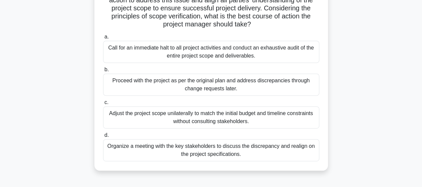
click at [232, 153] on div "Organize a meeting with the key stakeholders to discuss the discrepancy and rea…" at bounding box center [211, 150] width 216 height 22
click at [103, 137] on input "d. Organize a meeting with the key stakeholders to discuss the discrepancy and …" at bounding box center [103, 135] width 0 height 4
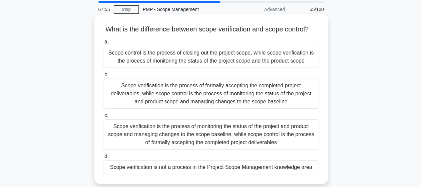
scroll to position [33, 0]
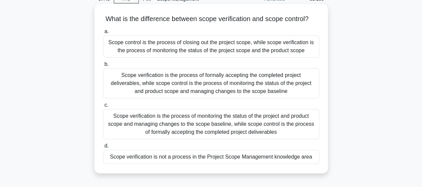
click at [228, 94] on div "Scope verification is the process of formally accepting the completed project d…" at bounding box center [211, 83] width 216 height 30
click at [103, 66] on input "b. Scope verification is the process of formally accepting the completed projec…" at bounding box center [103, 64] width 0 height 4
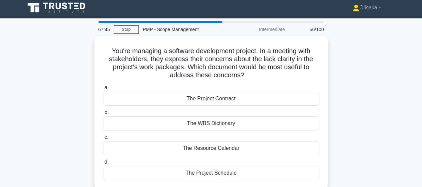
scroll to position [0, 0]
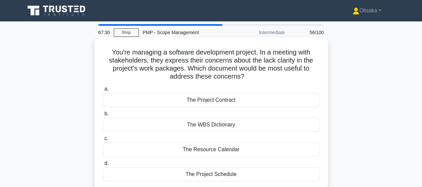
click at [213, 126] on div "The WBS Dictionary" at bounding box center [211, 124] width 216 height 14
click at [103, 116] on input "b. The WBS Dictionary" at bounding box center [103, 113] width 0 height 4
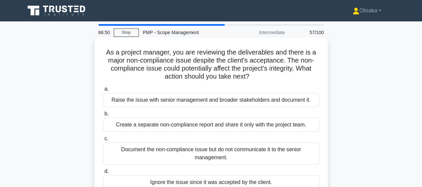
scroll to position [33, 0]
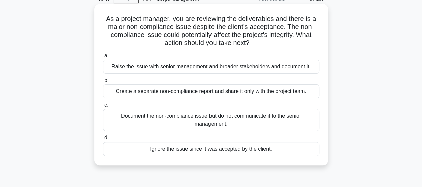
click at [202, 68] on div "Raise the issue with senior management and broader stakeholders and document it." at bounding box center [211, 66] width 216 height 14
click at [103, 58] on input "a. Raise the issue with senior management and broader stakeholders and document…" at bounding box center [103, 55] width 0 height 4
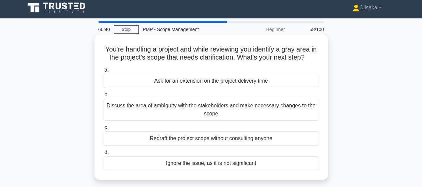
scroll to position [0, 0]
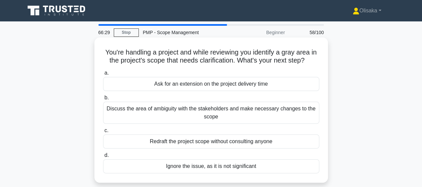
click at [229, 117] on div "Discuss the area of ambiguity with the stakeholders and make necessary changes …" at bounding box center [211, 112] width 216 height 22
click at [103, 100] on input "b. Discuss the area of ambiguity with the stakeholders and make necessary chang…" at bounding box center [103, 97] width 0 height 4
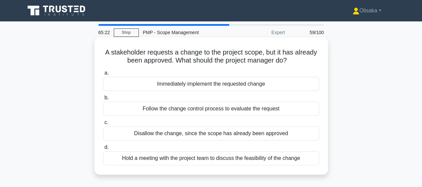
click at [211, 85] on div "Immediately implement the requested change" at bounding box center [211, 84] width 216 height 14
click at [103, 75] on input "a. Immediately implement the requested change" at bounding box center [103, 73] width 0 height 4
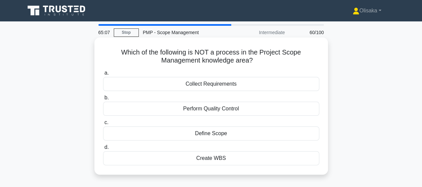
click at [222, 111] on div "Perform Quality Control" at bounding box center [211, 108] width 216 height 14
click at [103, 100] on input "b. Perform Quality Control" at bounding box center [103, 97] width 0 height 4
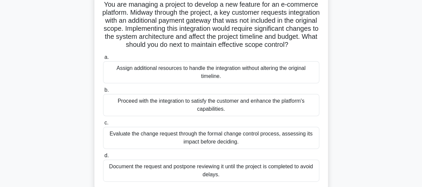
scroll to position [67, 0]
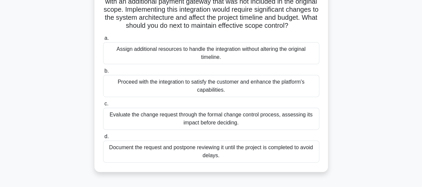
click at [220, 127] on div "Evaluate the change request through the formal change control process, assessin…" at bounding box center [211, 118] width 216 height 22
click at [103, 106] on input "c. Evaluate the change request through the formal change control process, asses…" at bounding box center [103, 103] width 0 height 4
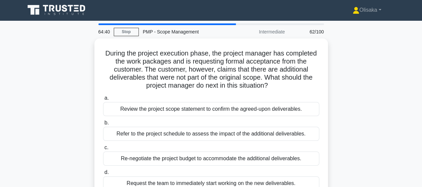
scroll to position [0, 0]
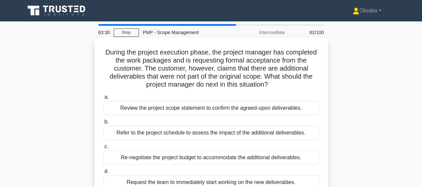
click at [213, 108] on div "Review the project scope statement to confirm the agreed-upon deliverables." at bounding box center [211, 108] width 216 height 14
click at [103, 99] on input "a. Review the project scope statement to confirm the agreed-upon deliverables." at bounding box center [103, 97] width 0 height 4
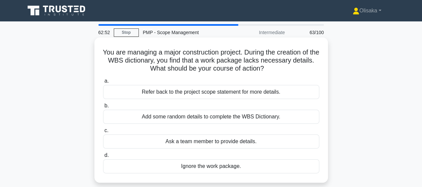
click at [217, 95] on div "Refer back to the project scope statement for more details." at bounding box center [211, 92] width 216 height 14
click at [103, 83] on input "a. Refer back to the project scope statement for more details." at bounding box center [103, 81] width 0 height 4
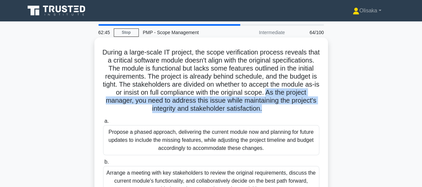
drag, startPoint x: 153, startPoint y: 100, endPoint x: 325, endPoint y: 110, distance: 172.1
click at [325, 110] on div "During a large-scale IT project, the scope verification process reveals that a …" at bounding box center [211, 161] width 234 height 249
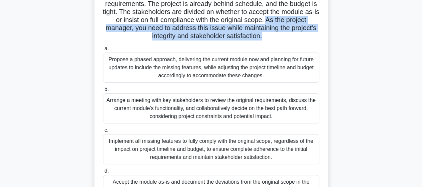
scroll to position [100, 0]
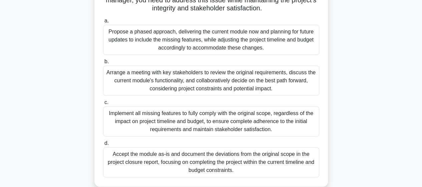
click at [204, 48] on div "Propose a phased approach, delivering the current module now and planning for f…" at bounding box center [211, 40] width 216 height 30
click at [103, 23] on input "a. Propose a phased approach, delivering the current module now and planning fo…" at bounding box center [103, 21] width 0 height 4
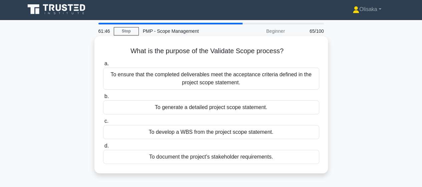
scroll to position [0, 0]
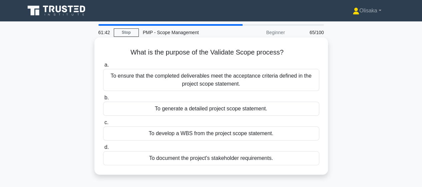
click at [237, 78] on div "To ensure that the completed deliverables meet the acceptance criteria defined …" at bounding box center [211, 80] width 216 height 22
click at [103, 67] on input "a. To ensure that the completed deliverables meet the acceptance criteria defin…" at bounding box center [103, 65] width 0 height 4
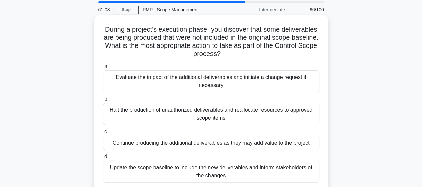
scroll to position [33, 0]
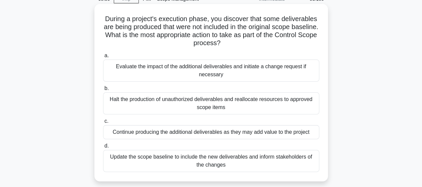
click at [216, 73] on div "Evaluate the impact of the additional deliverables and initiate a change reques…" at bounding box center [211, 70] width 216 height 22
click at [103, 58] on input "a. Evaluate the impact of the additional deliverables and initiate a change req…" at bounding box center [103, 55] width 0 height 4
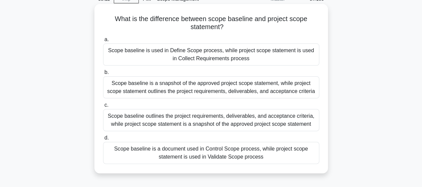
click at [181, 120] on div "Scope baseline outlines the project requirements, deliverables, and acceptance …" at bounding box center [211, 120] width 216 height 22
click at [103, 107] on input "c. Scope baseline outlines the project requirements, deliverables, and acceptan…" at bounding box center [103, 105] width 0 height 4
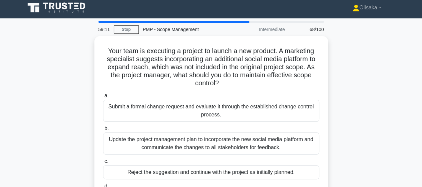
scroll to position [0, 0]
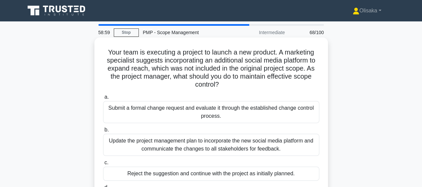
click at [232, 118] on div "Submit a formal change request and evaluate it through the established change c…" at bounding box center [211, 112] width 216 height 22
click at [103, 99] on input "a. Submit a formal change request and evaluate it through the established chang…" at bounding box center [103, 97] width 0 height 4
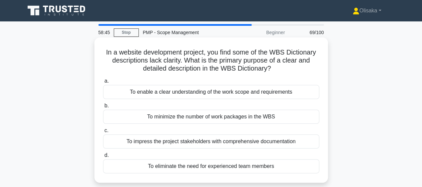
click at [231, 93] on div "To enable a clear understanding of the work scope and requirements" at bounding box center [211, 92] width 216 height 14
click at [103, 83] on input "a. To enable a clear understanding of the work scope and requirements" at bounding box center [103, 81] width 0 height 4
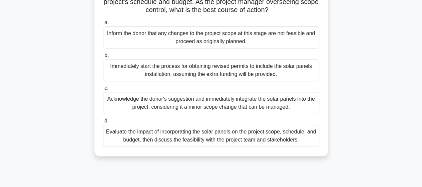
scroll to position [100, 0]
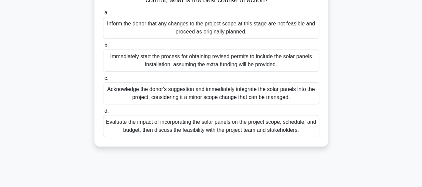
click at [229, 136] on div "Evaluate the impact of incorporating the solar panels on the project scope, sch…" at bounding box center [211, 126] width 216 height 22
click at [103, 113] on input "d. Evaluate the impact of incorporating the solar panels on the project scope, …" at bounding box center [103, 111] width 0 height 4
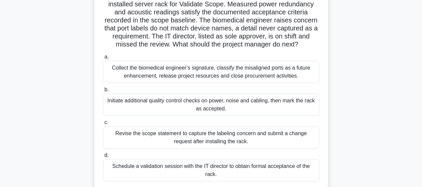
scroll to position [67, 0]
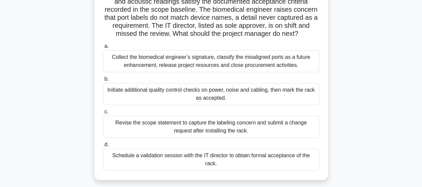
click at [212, 66] on div "Collect the biomedical engineer’s signature, classify the misaligned ports as a…" at bounding box center [211, 61] width 216 height 22
click at [103, 48] on input "a. Collect the biomedical engineer’s signature, classify the misaligned ports a…" at bounding box center [103, 46] width 0 height 4
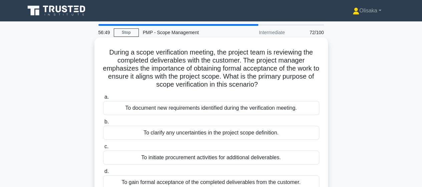
scroll to position [33, 0]
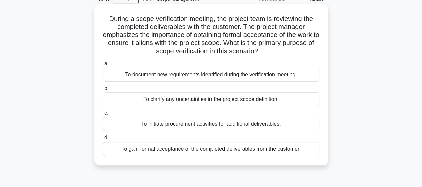
click at [223, 146] on div "To gain formal acceptance of the completed deliverables from the customer." at bounding box center [211, 148] width 216 height 14
click at [103, 140] on input "d. To gain formal acceptance of the completed deliverables from the customer." at bounding box center [103, 137] width 0 height 4
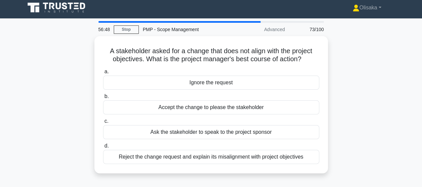
scroll to position [0, 0]
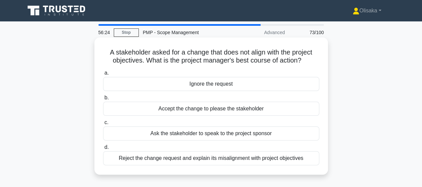
click at [236, 155] on div "Reject the change request and explain its misalignment with project objectives" at bounding box center [211, 158] width 216 height 14
click at [103, 149] on input "d. Reject the change request and explain its misalignment with project objectiv…" at bounding box center [103, 147] width 0 height 4
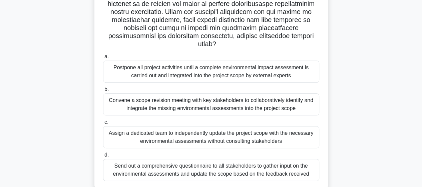
scroll to position [133, 0]
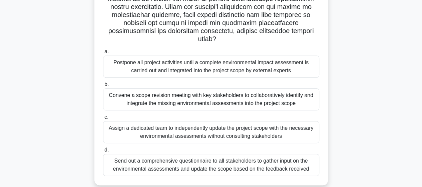
click at [186, 100] on div "Convene a scope revision meeting with key stakeholders to collaboratively ident…" at bounding box center [211, 99] width 216 height 22
click at [103, 86] on input "b. Convene a scope revision meeting with key stakeholders to collaboratively id…" at bounding box center [103, 84] width 0 height 4
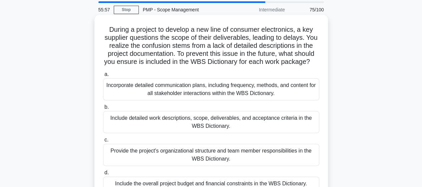
scroll to position [33, 0]
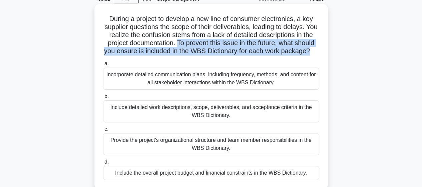
drag, startPoint x: 193, startPoint y: 43, endPoint x: 220, endPoint y: 57, distance: 30.0
click at [220, 55] on h5 "During a project to develop a new line of consumer electronics, a key supplier …" at bounding box center [211, 35] width 218 height 41
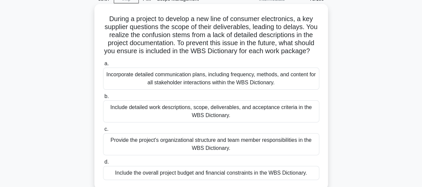
click at [224, 121] on div "Include detailed work descriptions, scope, deliverables, and acceptance criteri…" at bounding box center [211, 111] width 216 height 22
click at [103, 98] on input "b. Include detailed work descriptions, scope, deliverables, and acceptance crit…" at bounding box center [103, 96] width 0 height 4
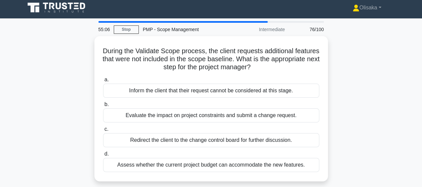
scroll to position [0, 0]
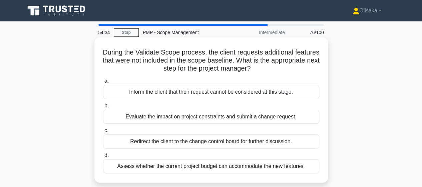
click at [222, 117] on div "Evaluate the impact on project constraints and submit a change request." at bounding box center [211, 116] width 216 height 14
click at [103, 108] on input "b. Evaluate the impact on project constraints and submit a change request." at bounding box center [103, 105] width 0 height 4
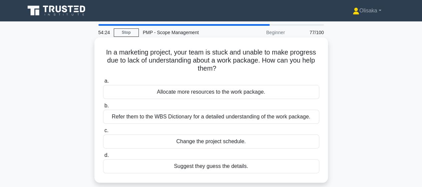
click at [215, 120] on div "Refer them to the WBS Dictionary for a detailed understanding of the work packa…" at bounding box center [211, 116] width 216 height 14
click at [103, 108] on input "b. Refer them to the WBS Dictionary for a detailed understanding of the work pa…" at bounding box center [103, 105] width 0 height 4
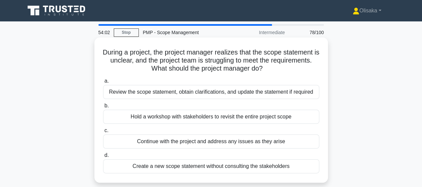
click at [215, 93] on div "Review the scope statement, obtain clarifications, and update the statement if …" at bounding box center [211, 92] width 216 height 14
click at [103, 83] on input "a. Review the scope statement, obtain clarifications, and update the statement …" at bounding box center [103, 81] width 0 height 4
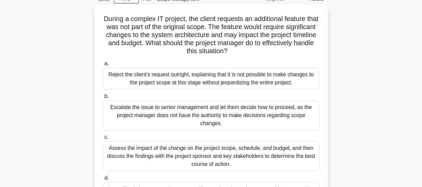
scroll to position [67, 0]
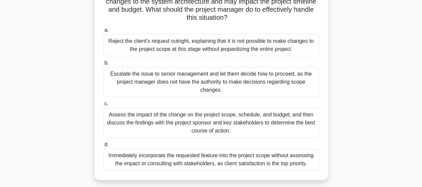
click at [227, 126] on div "Assess the impact of the change on the project scope, schedule, and budget, and…" at bounding box center [211, 122] width 216 height 30
click at [103, 106] on input "c. Assess the impact of the change on the project scope, schedule, and budget, …" at bounding box center [103, 103] width 0 height 4
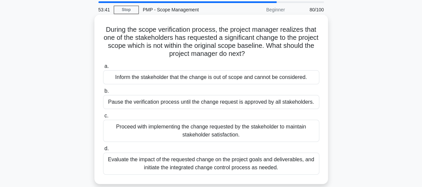
scroll to position [33, 0]
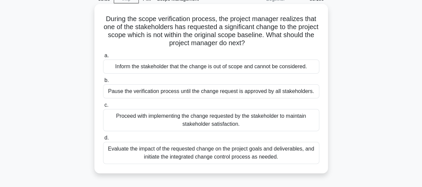
click at [207, 153] on div "Evaluate the impact of the requested change on the project goals and deliverabl…" at bounding box center [211, 152] width 216 height 22
click at [103, 140] on input "d. Evaluate the impact of the requested change on the project goals and deliver…" at bounding box center [103, 137] width 0 height 4
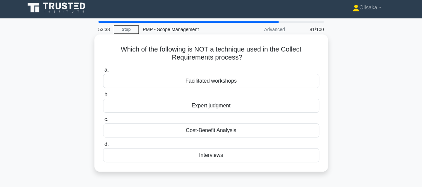
scroll to position [0, 0]
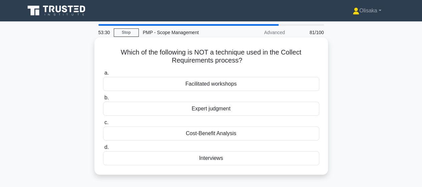
click at [223, 134] on div "Cost-Benefit Analysis" at bounding box center [211, 133] width 216 height 14
click at [103, 124] on input "c. Cost-Benefit Analysis" at bounding box center [103, 122] width 0 height 4
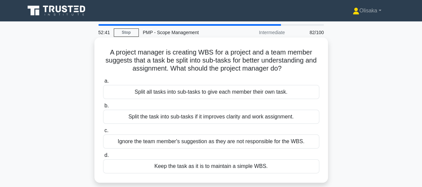
click at [233, 118] on div "Split the task into sub-tasks if it improves clarity and work assignment." at bounding box center [211, 116] width 216 height 14
click at [103, 108] on input "b. Split the task into sub-tasks if it improves clarity and work assignment." at bounding box center [103, 105] width 0 height 4
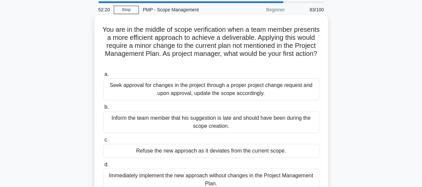
scroll to position [33, 0]
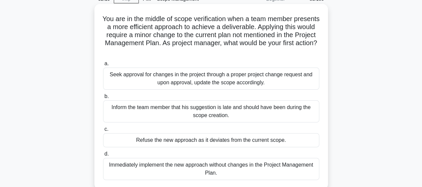
click at [219, 84] on div "Seek approval for changes in the project through a proper project change reques…" at bounding box center [211, 78] width 216 height 22
click at [103, 66] on input "a. Seek approval for changes in the project through a proper project change req…" at bounding box center [103, 63] width 0 height 4
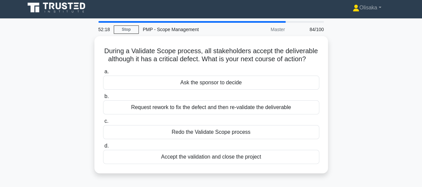
scroll to position [0, 0]
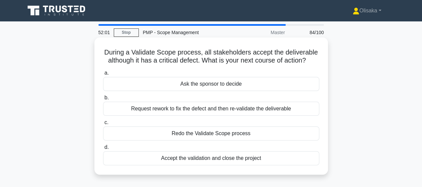
click at [198, 111] on div "Request rework to fix the defect and then re-validate the deliverable" at bounding box center [211, 108] width 216 height 14
click at [103, 100] on input "b. Request rework to fix the defect and then re-validate the deliverable" at bounding box center [103, 97] width 0 height 4
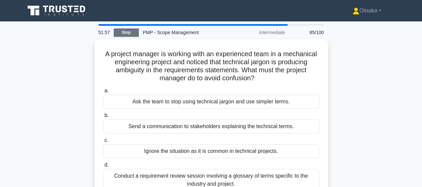
click at [123, 31] on link "Stop" at bounding box center [126, 32] width 25 height 8
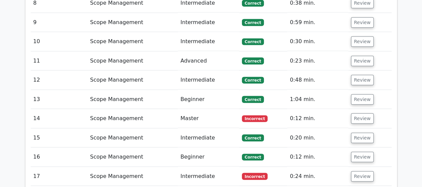
scroll to position [834, 0]
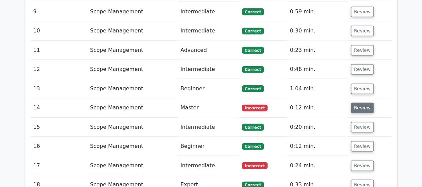
click at [356, 102] on button "Review" at bounding box center [362, 107] width 23 height 10
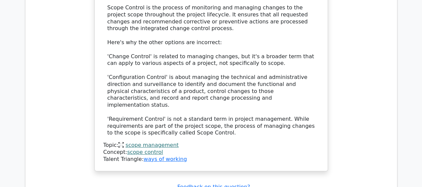
scroll to position [1201, 0]
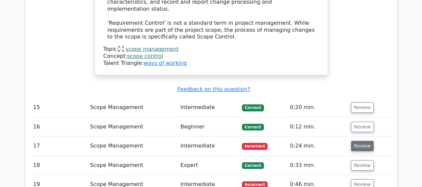
click at [359, 140] on button "Review" at bounding box center [362, 145] width 23 height 10
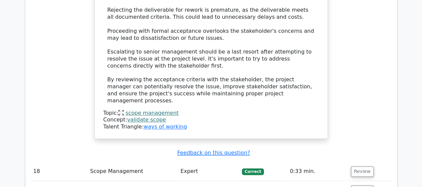
scroll to position [1668, 0]
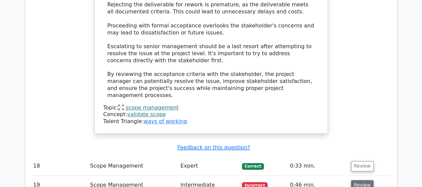
click at [359, 180] on button "Review" at bounding box center [362, 185] width 23 height 10
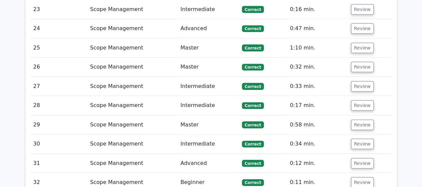
scroll to position [2202, 0]
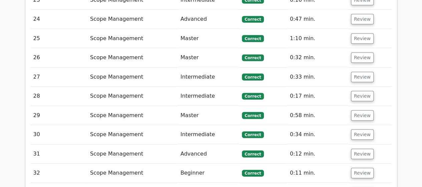
drag, startPoint x: 353, startPoint y: 104, endPoint x: 344, endPoint y: 106, distance: 9.1
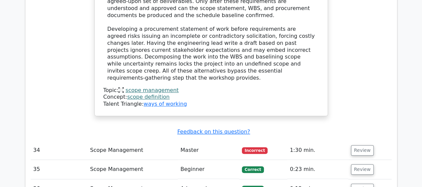
scroll to position [2670, 0]
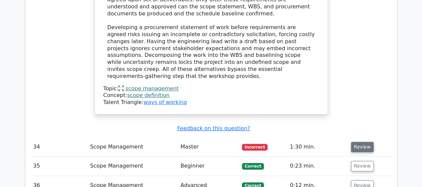
click at [356, 141] on button "Review" at bounding box center [362, 146] width 23 height 10
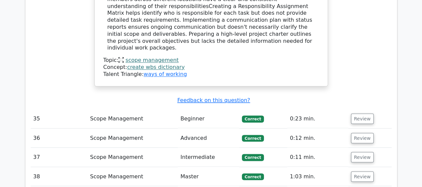
scroll to position [3070, 0]
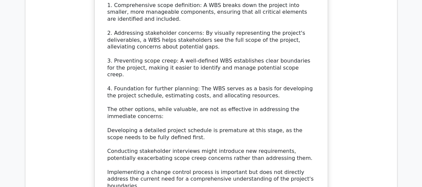
scroll to position [3671, 0]
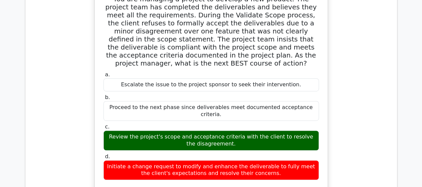
scroll to position [4004, 0]
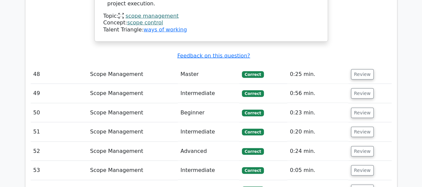
scroll to position [4538, 0]
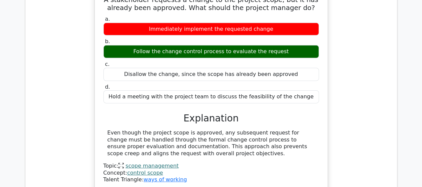
scroll to position [4839, 0]
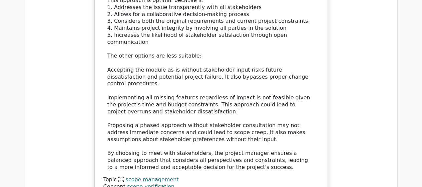
scroll to position [5439, 0]
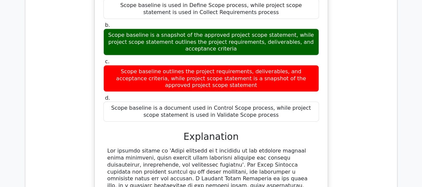
scroll to position [5773, 0]
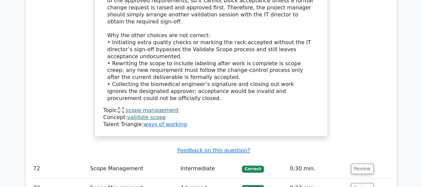
scroll to position [6451, 0]
